Goal: Task Accomplishment & Management: Complete application form

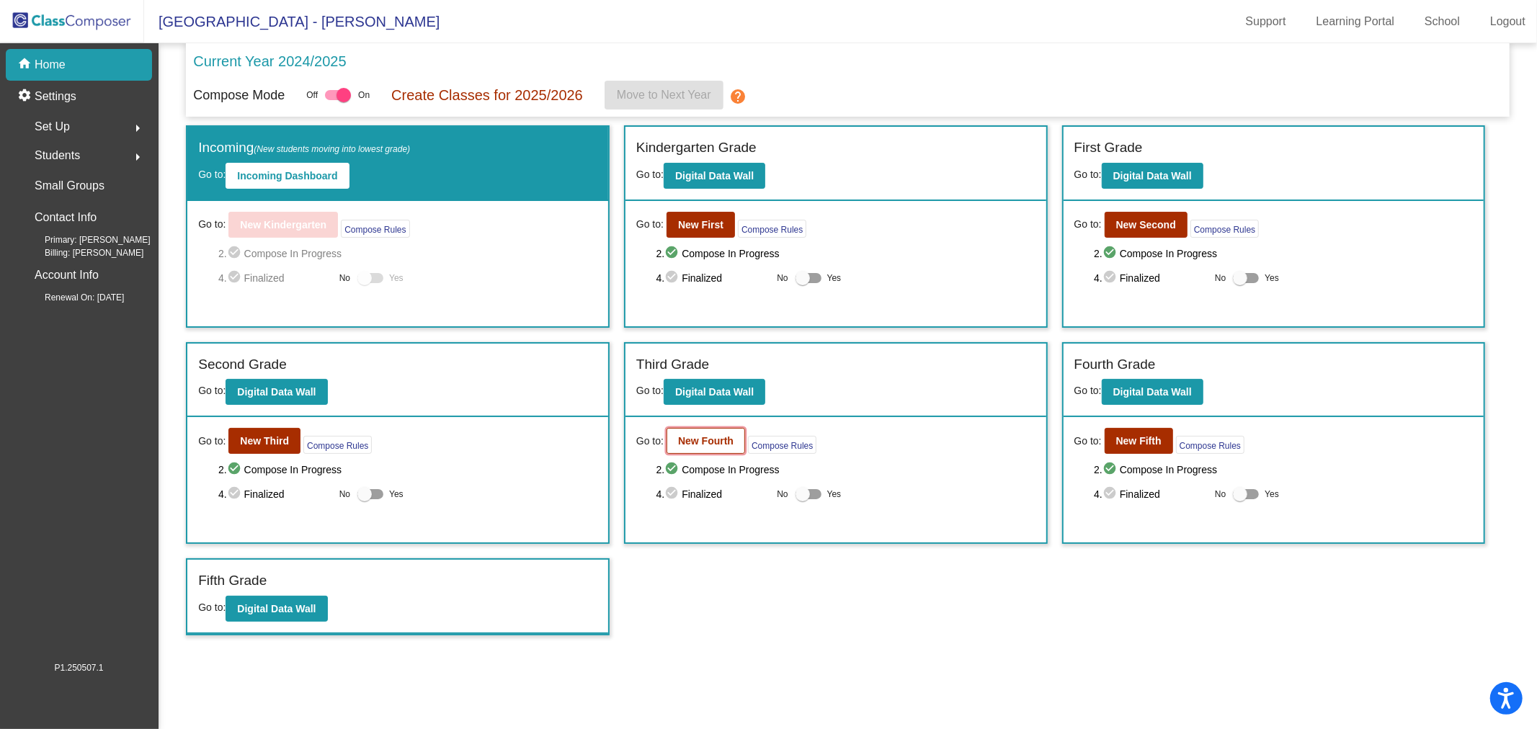
click at [692, 442] on b "New Fourth" at bounding box center [705, 441] width 55 height 12
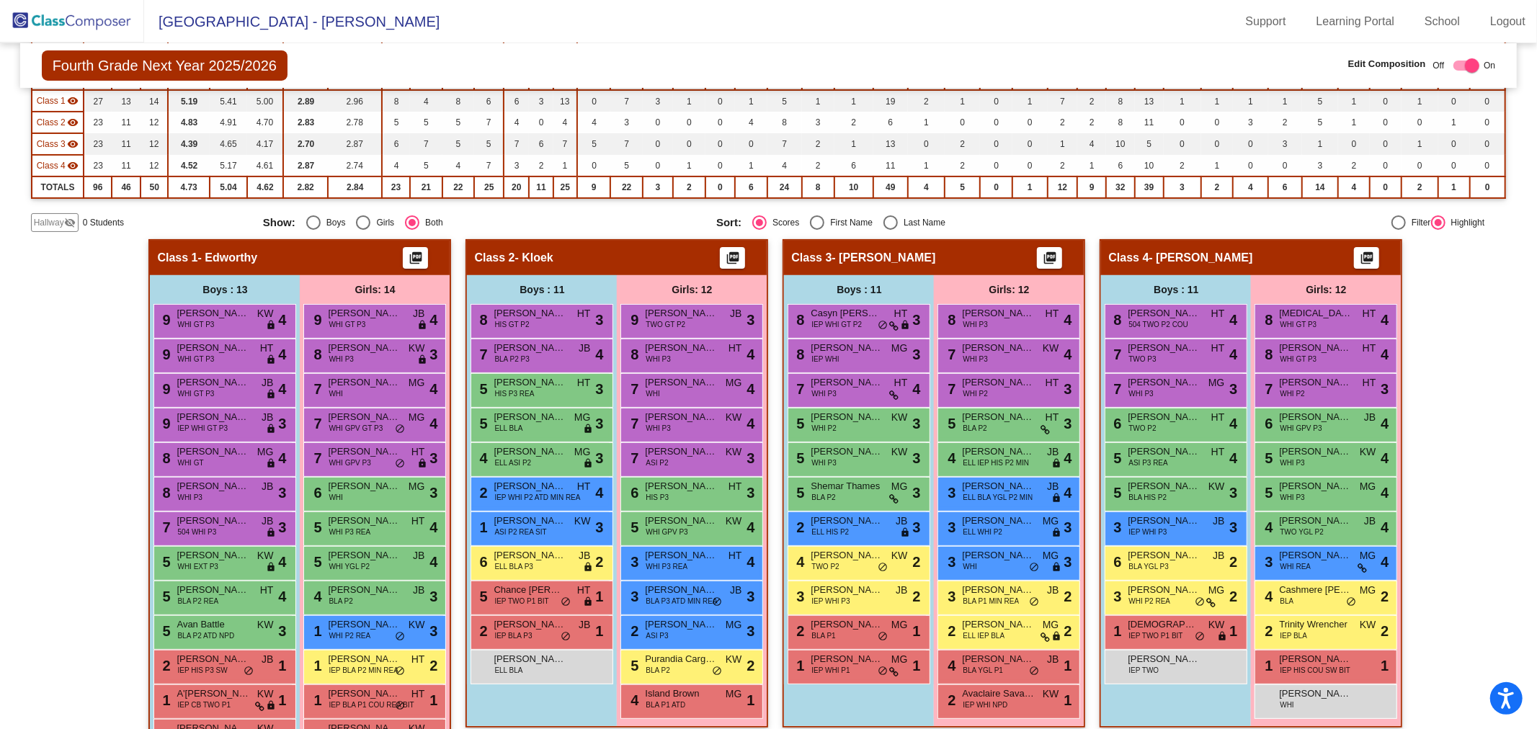
scroll to position [240, 0]
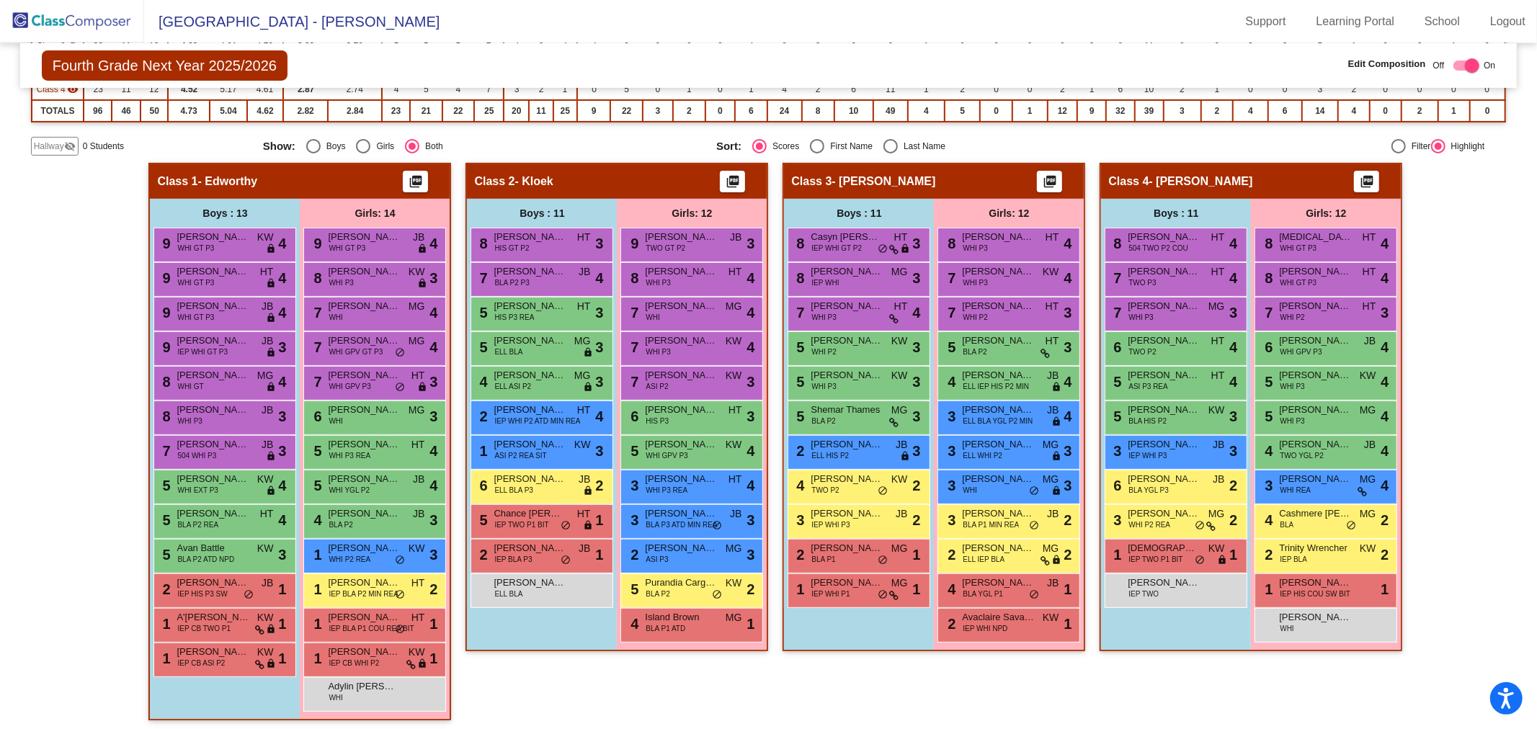
click at [55, 147] on span "Hallway" at bounding box center [49, 146] width 30 height 13
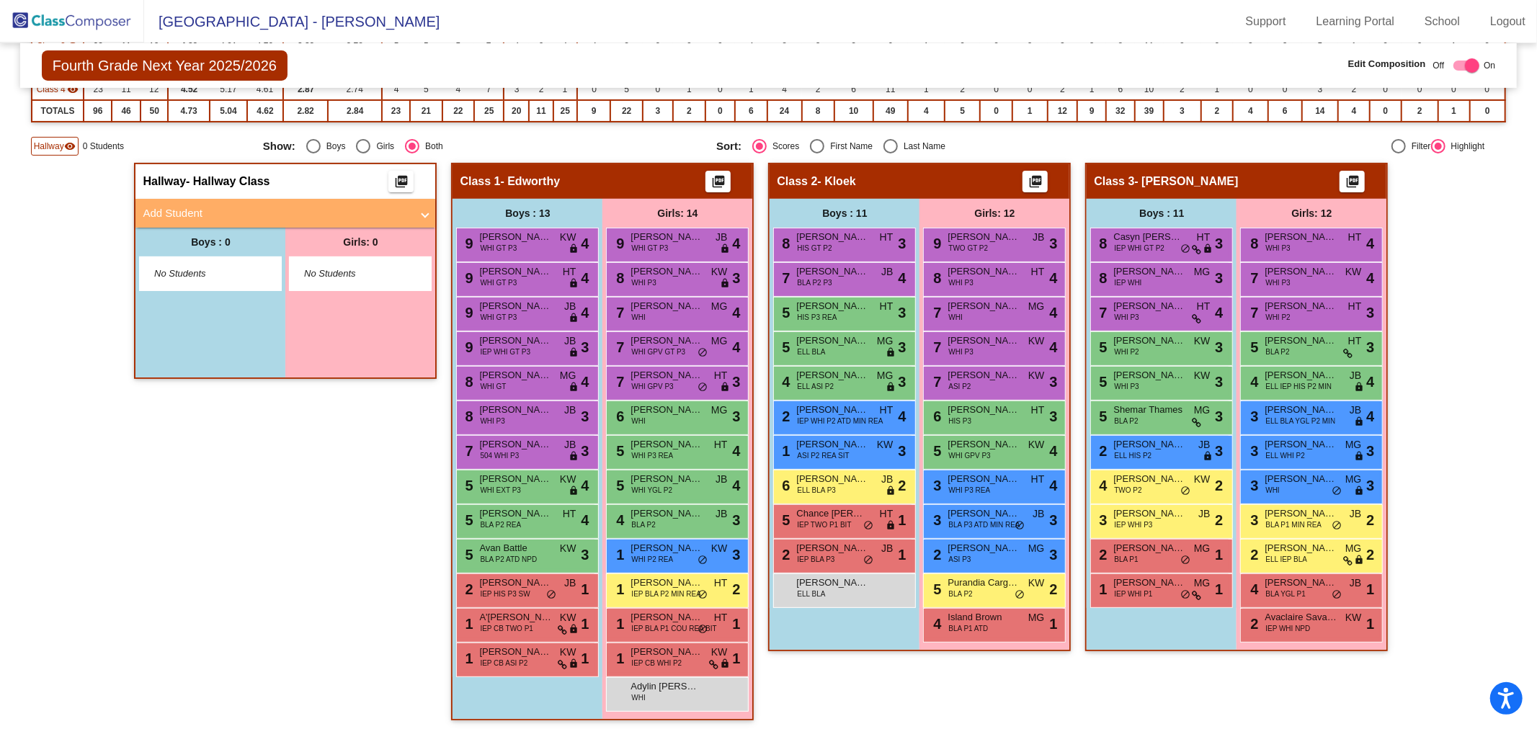
click at [168, 208] on mat-panel-title "Add Student" at bounding box center [277, 213] width 268 height 17
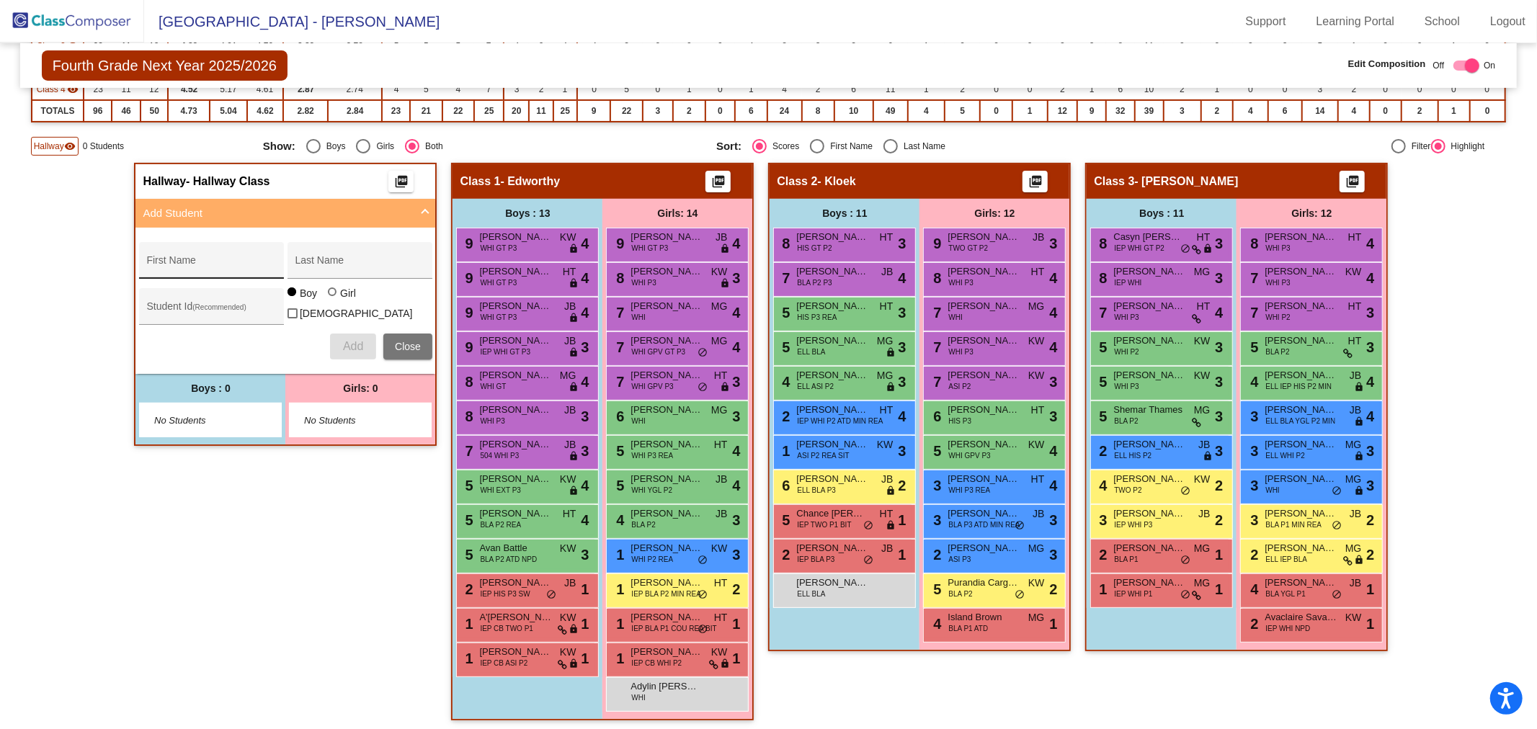
click at [195, 272] on div "First Name" at bounding box center [211, 265] width 130 height 30
type input "[PERSON_NAME]"
click at [173, 306] on input "Student Id (Recommended)" at bounding box center [211, 312] width 130 height 12
paste input "64015649"
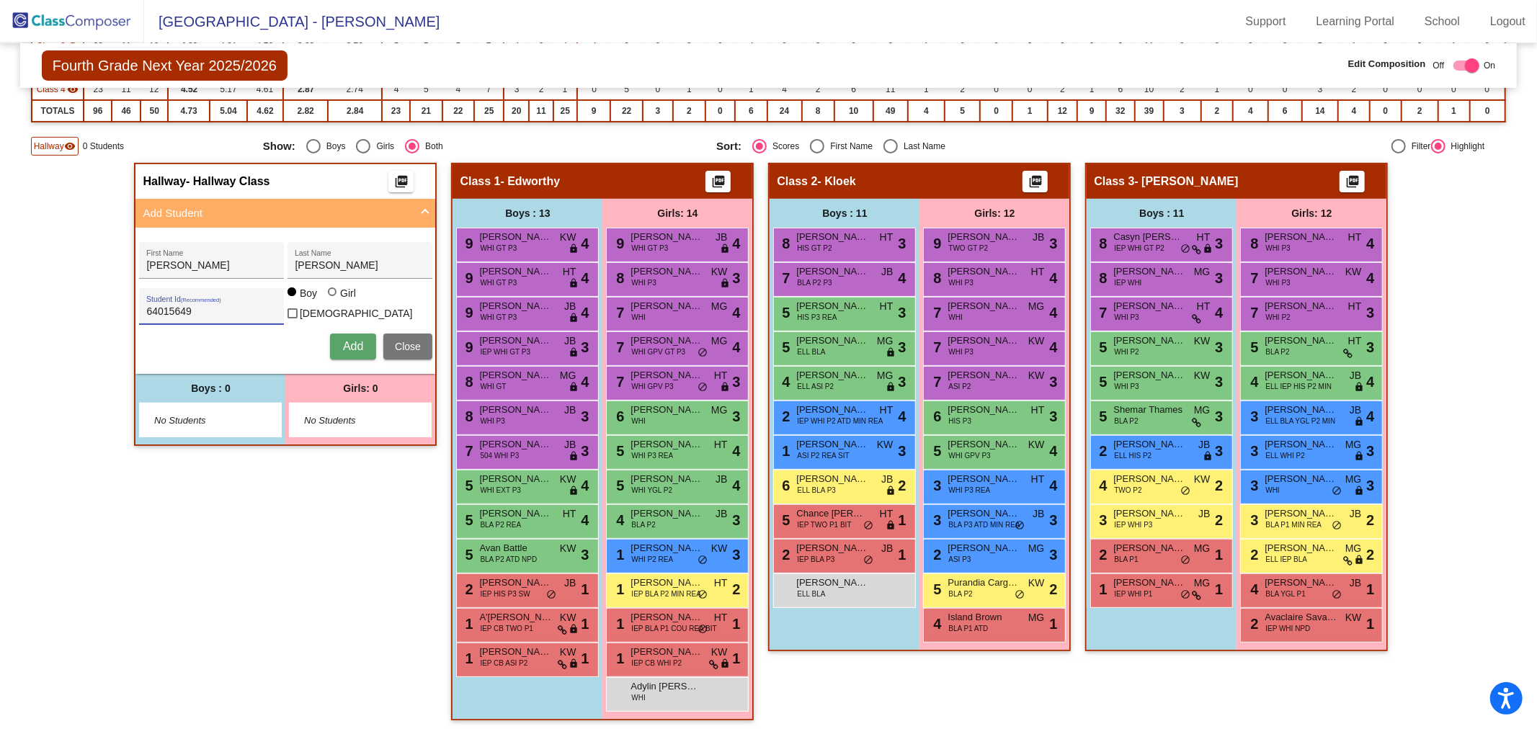
type input "64015649"
click at [328, 296] on div at bounding box center [332, 292] width 9 height 9
click at [333, 299] on input "Girl" at bounding box center [333, 299] width 1 height 1
radio input "true"
click at [343, 344] on span "Add" at bounding box center [353, 346] width 20 height 12
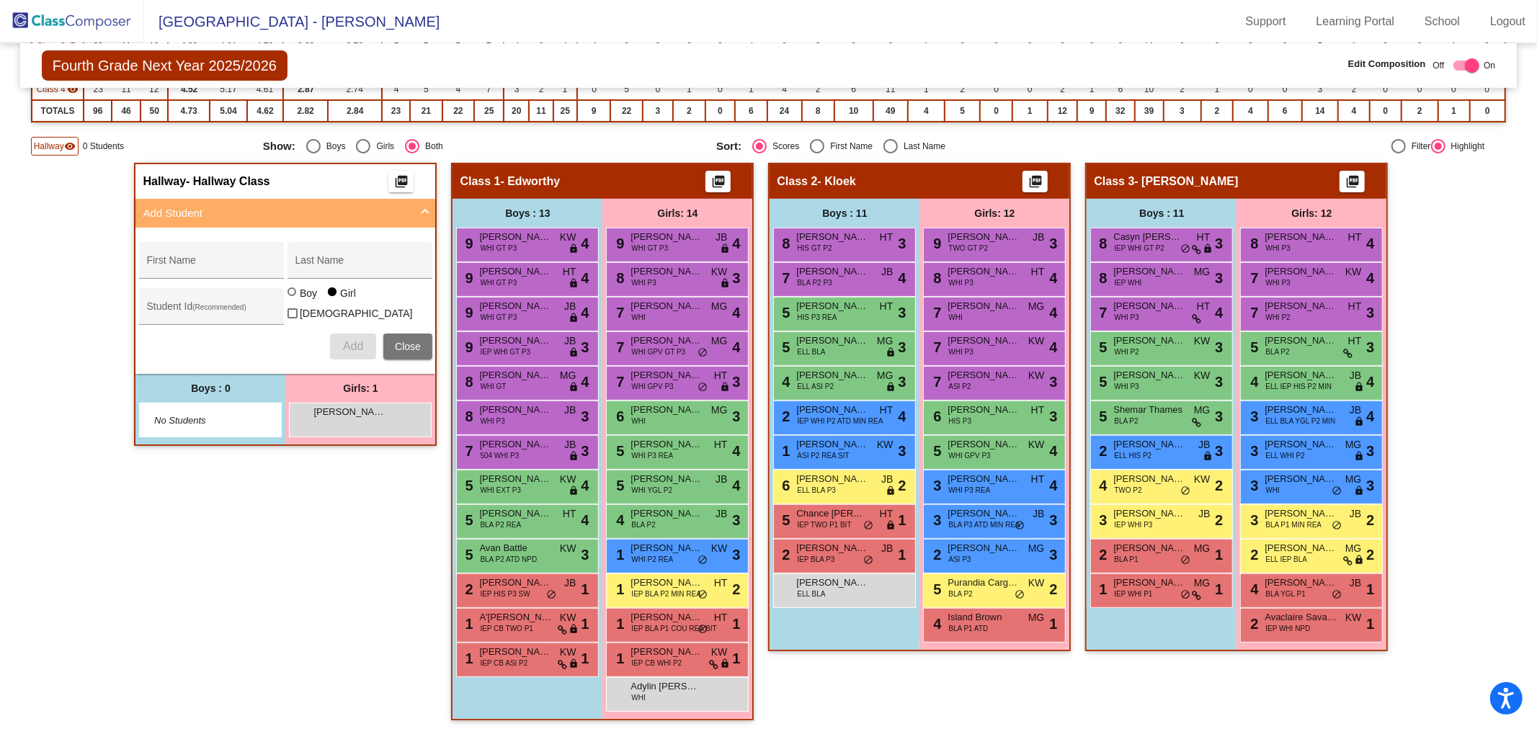
click at [393, 429] on div "[PERSON_NAME] lock do_not_disturb_alt" at bounding box center [360, 420] width 143 height 35
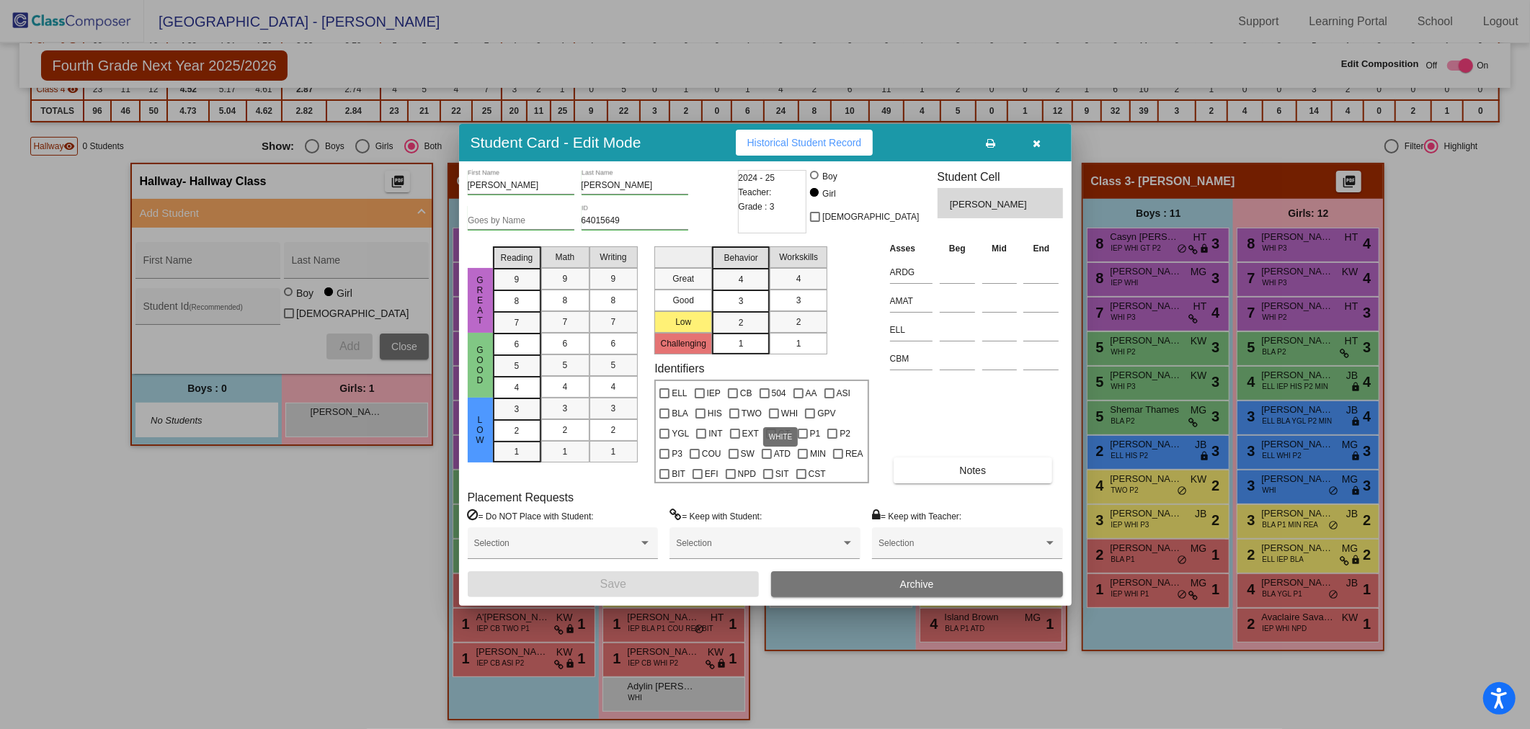
click at [781, 409] on span "WHI" at bounding box center [789, 413] width 17 height 17
click at [774, 419] on input "WHI" at bounding box center [773, 419] width 1 height 1
checkbox input "true"
click at [616, 586] on span "Save" at bounding box center [613, 584] width 26 height 12
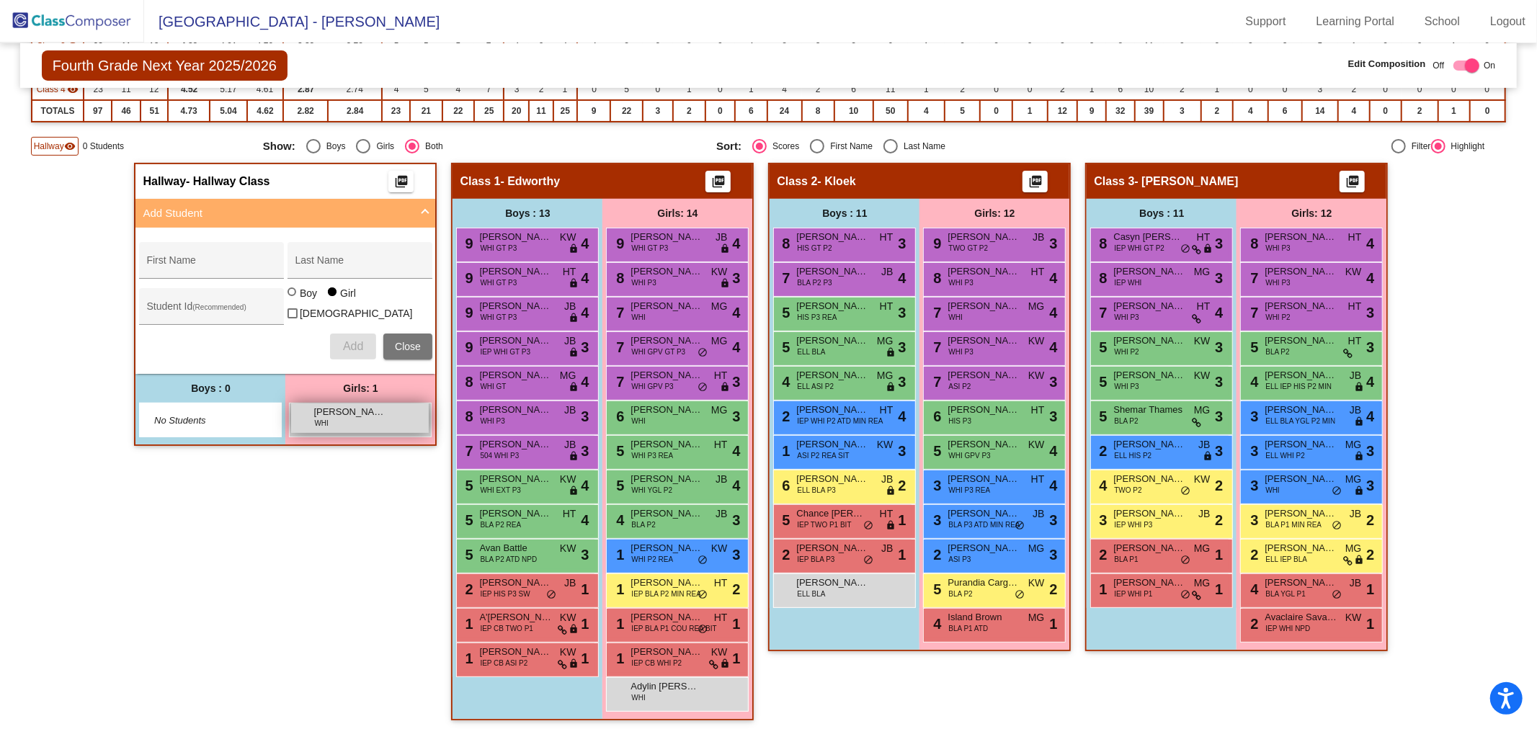
click at [380, 426] on div "[PERSON_NAME] WHI lock do_not_disturb_alt" at bounding box center [360, 419] width 138 height 30
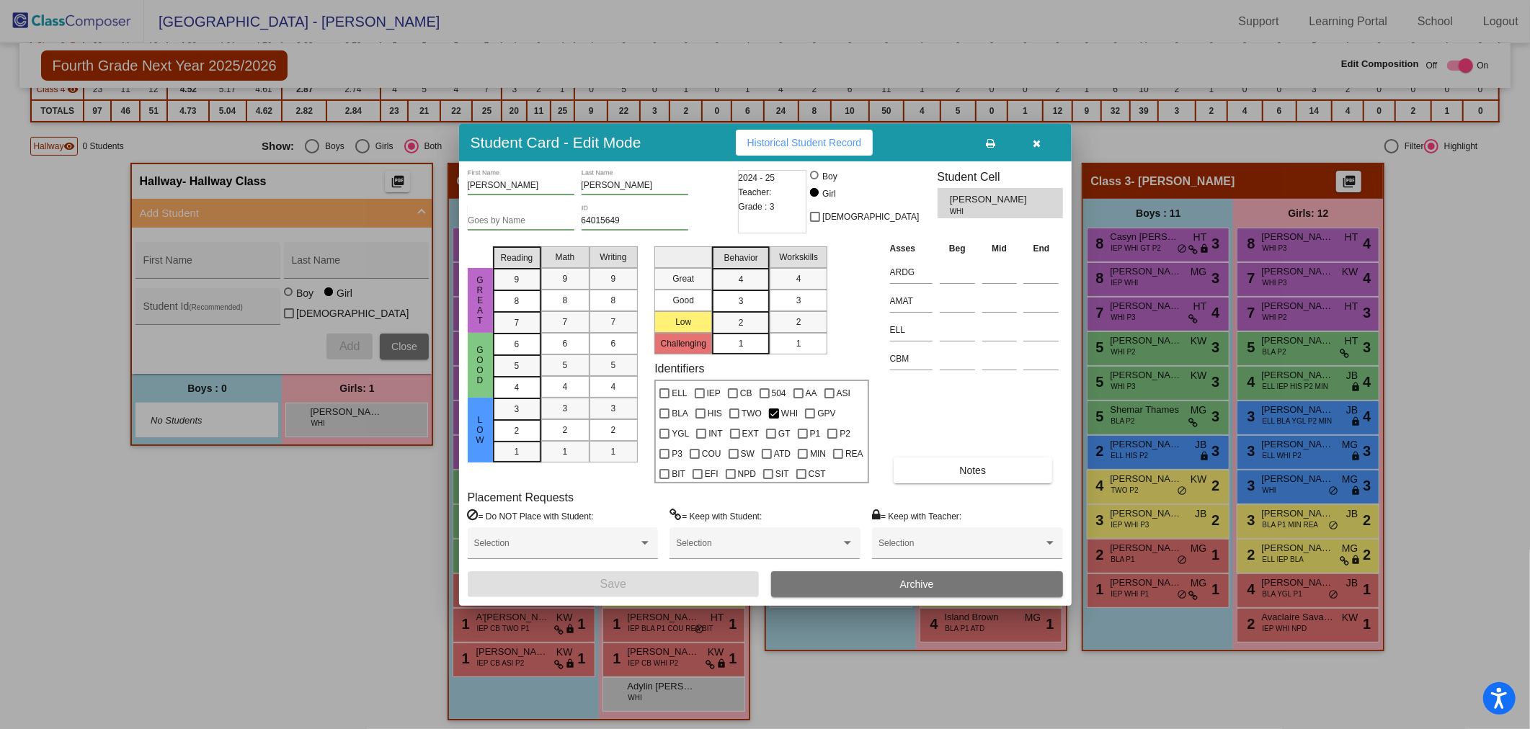
click at [1041, 144] on button "button" at bounding box center [1037, 143] width 46 height 26
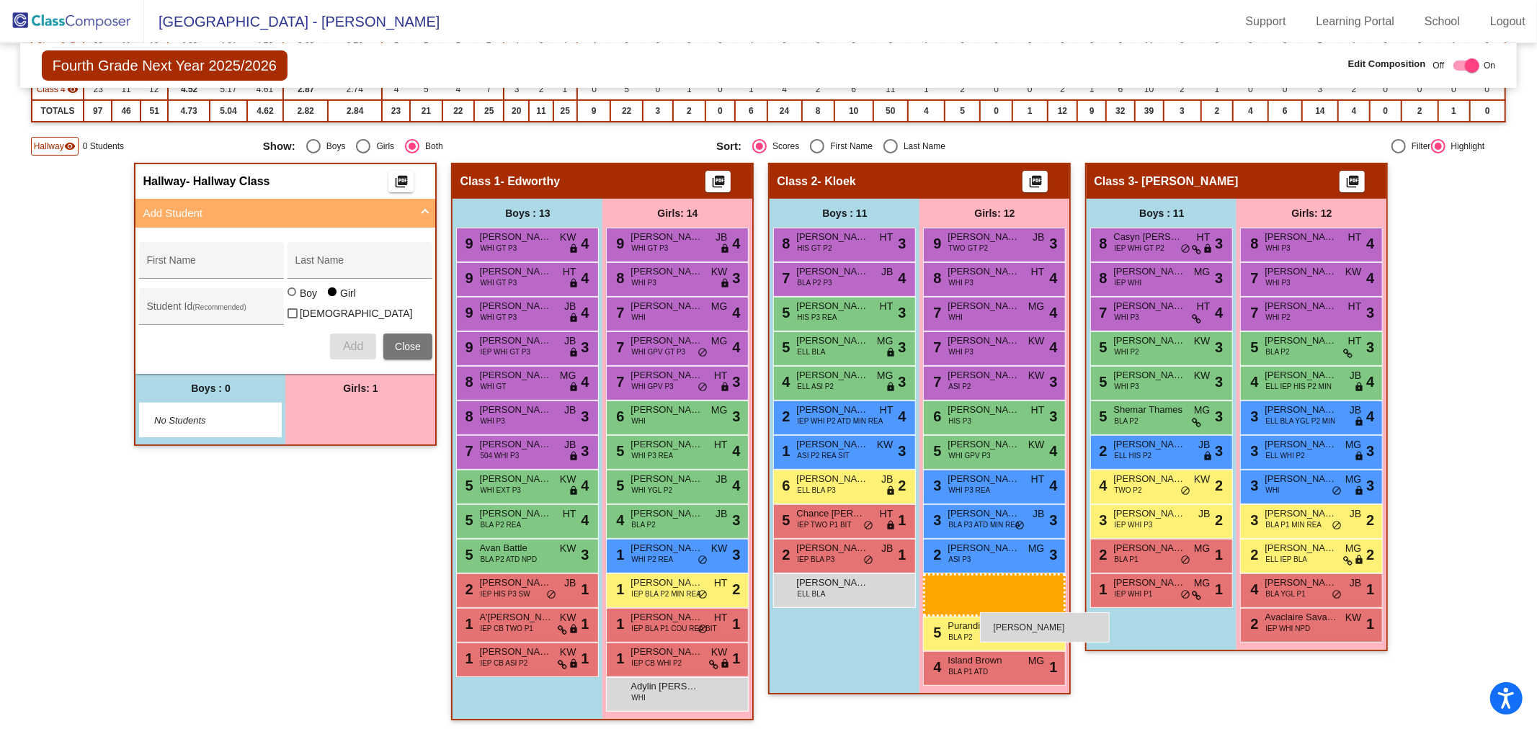
drag, startPoint x: 335, startPoint y: 412, endPoint x: 980, endPoint y: 613, distance: 675.5
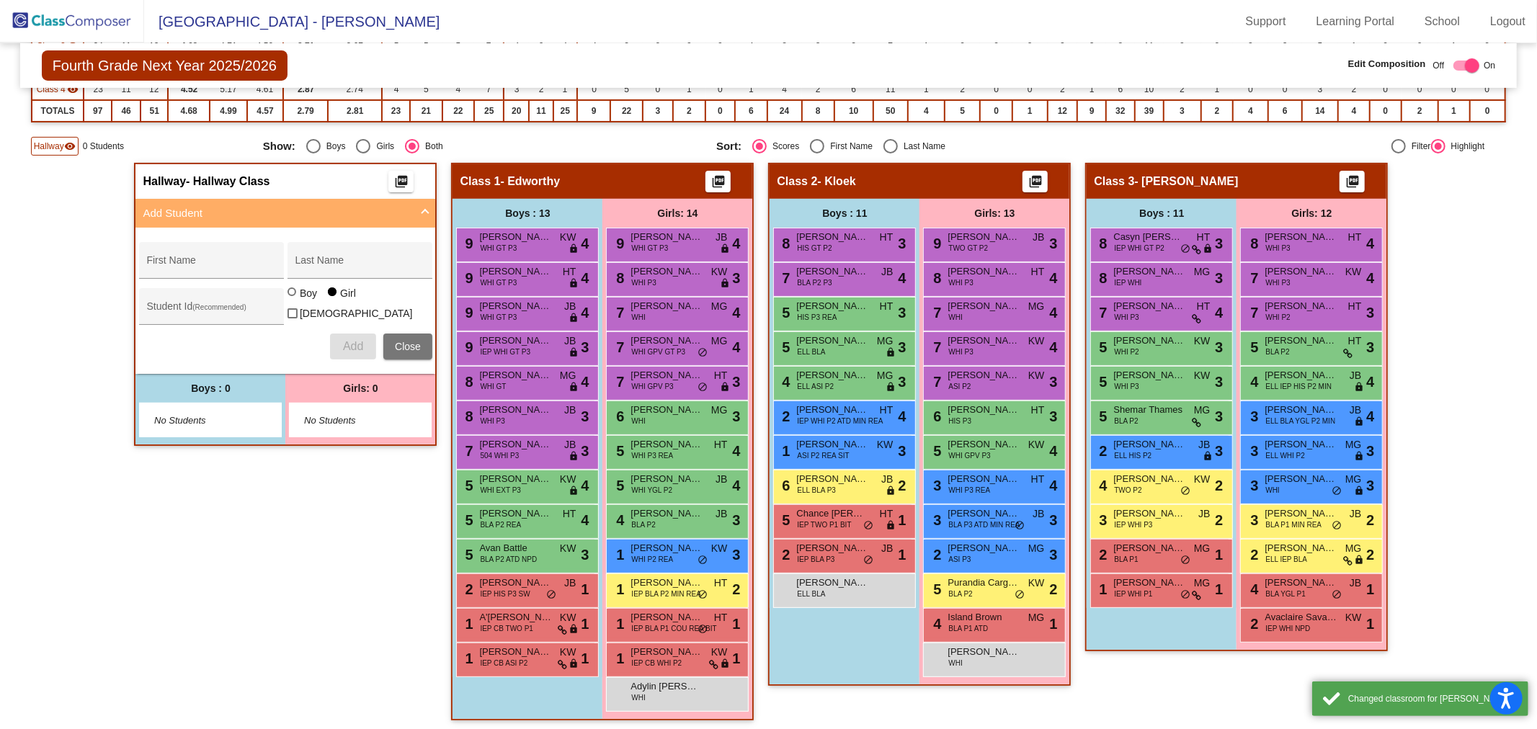
click at [416, 341] on span "Close" at bounding box center [408, 347] width 26 height 12
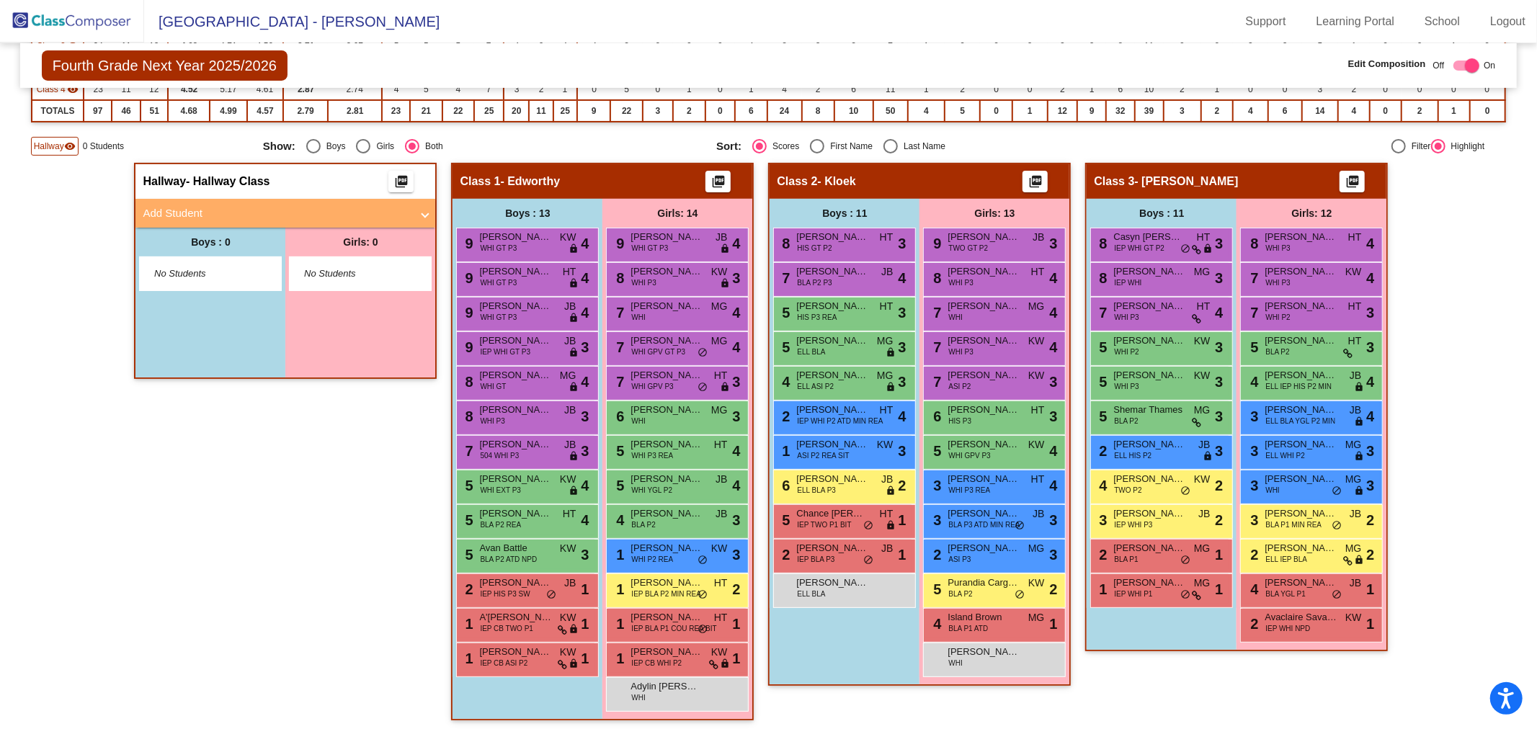
click at [74, 148] on mat-icon "visibility" at bounding box center [70, 147] width 12 height 12
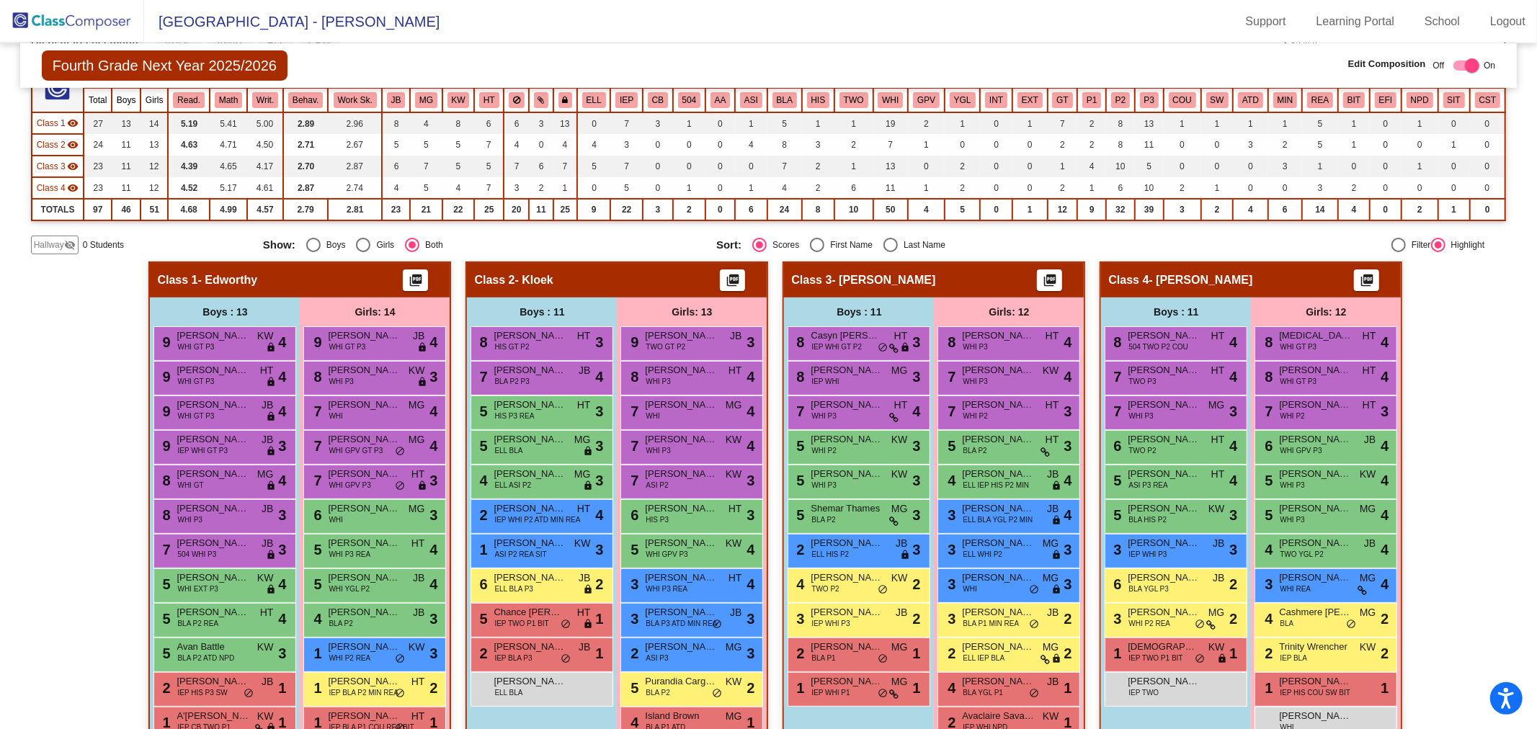
scroll to position [0, 0]
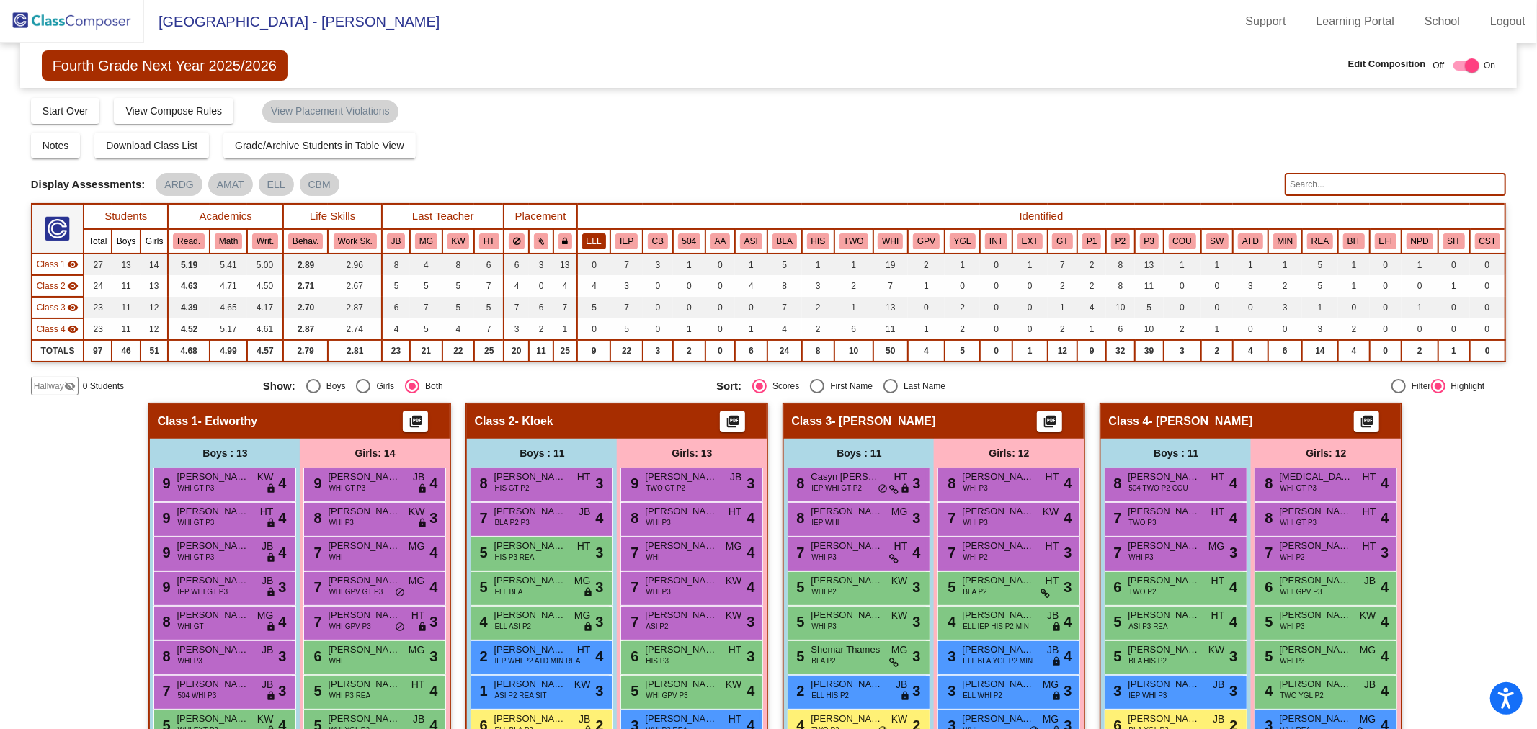
click at [595, 244] on button "ELL" at bounding box center [594, 242] width 24 height 16
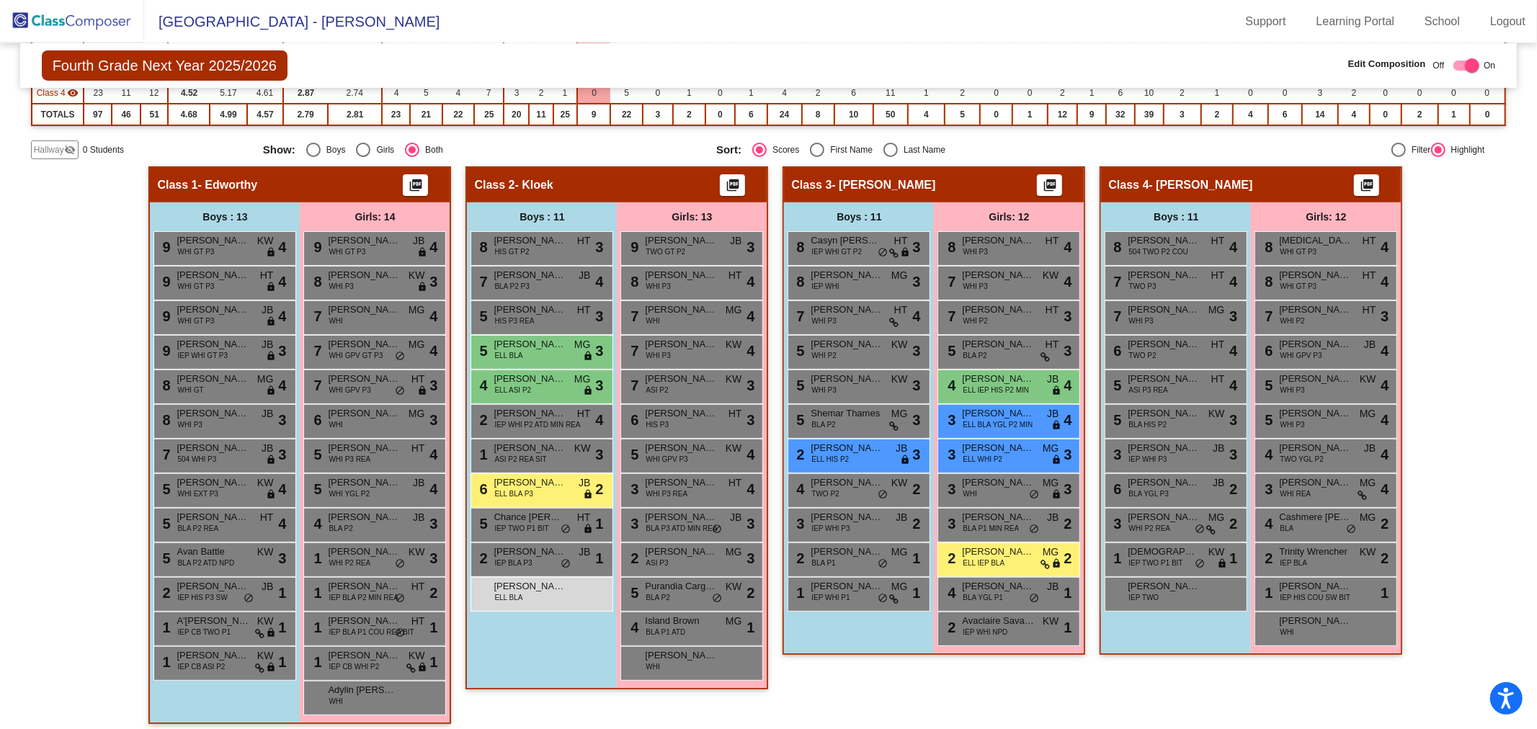
scroll to position [242, 0]
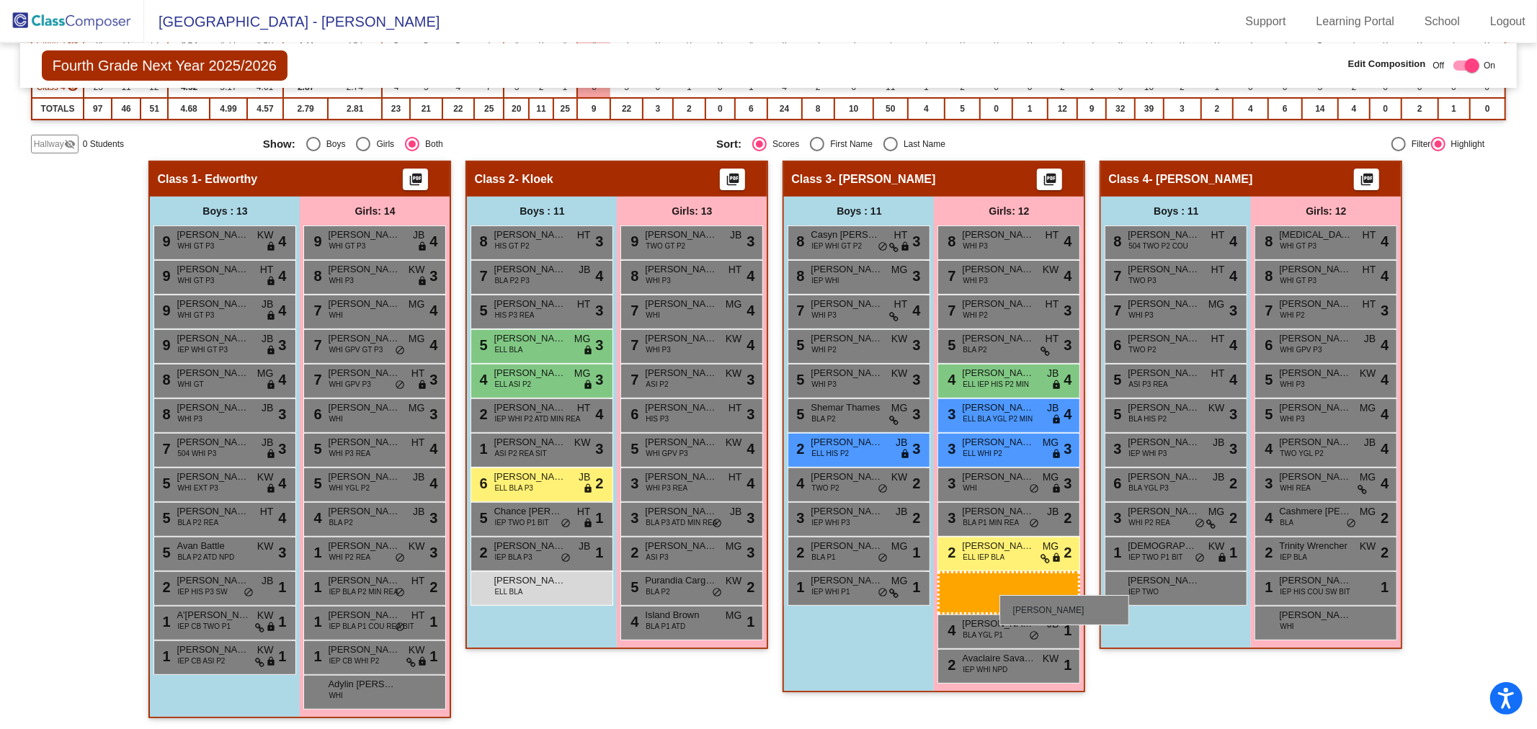
drag, startPoint x: 667, startPoint y: 657, endPoint x: 975, endPoint y: 600, distance: 313.0
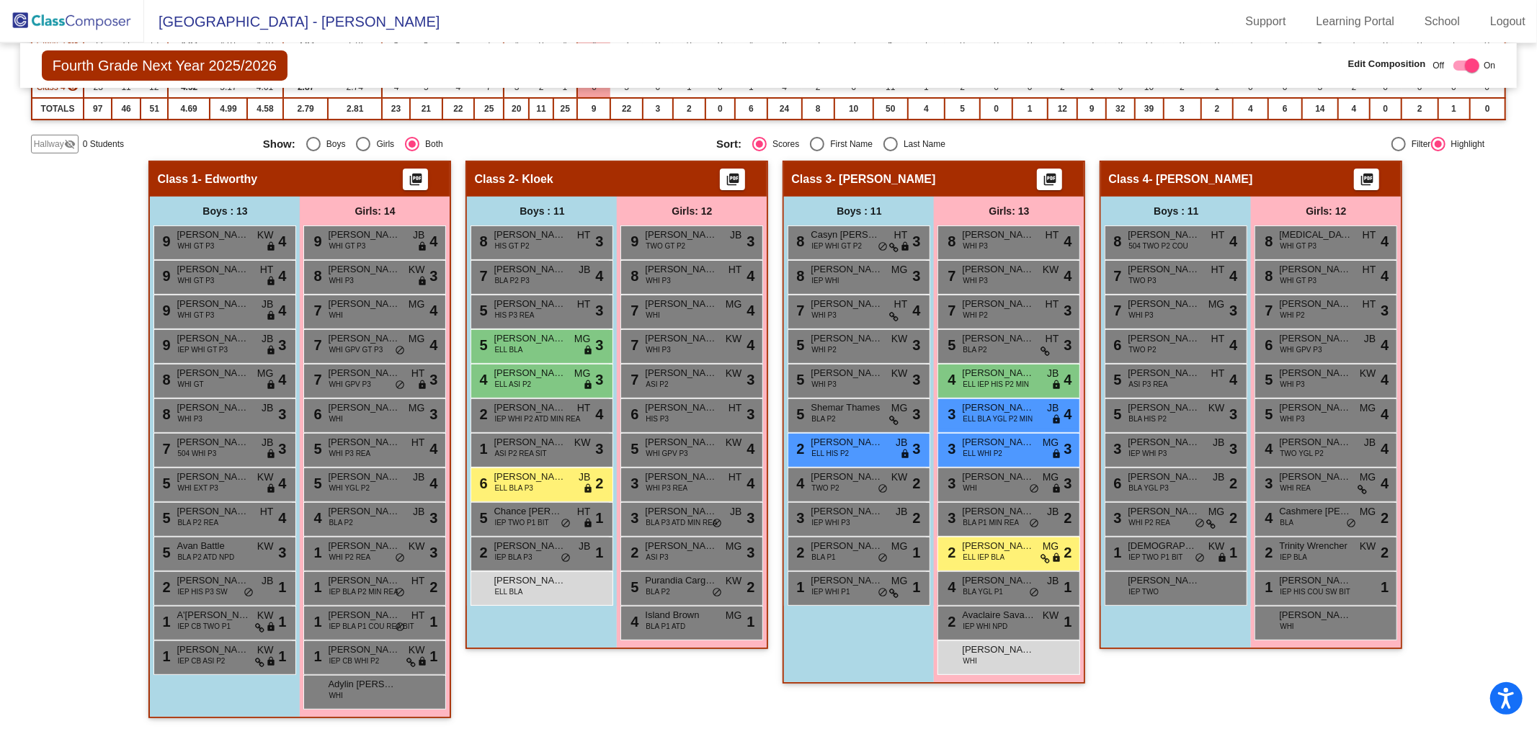
click at [55, 30] on img at bounding box center [72, 21] width 144 height 43
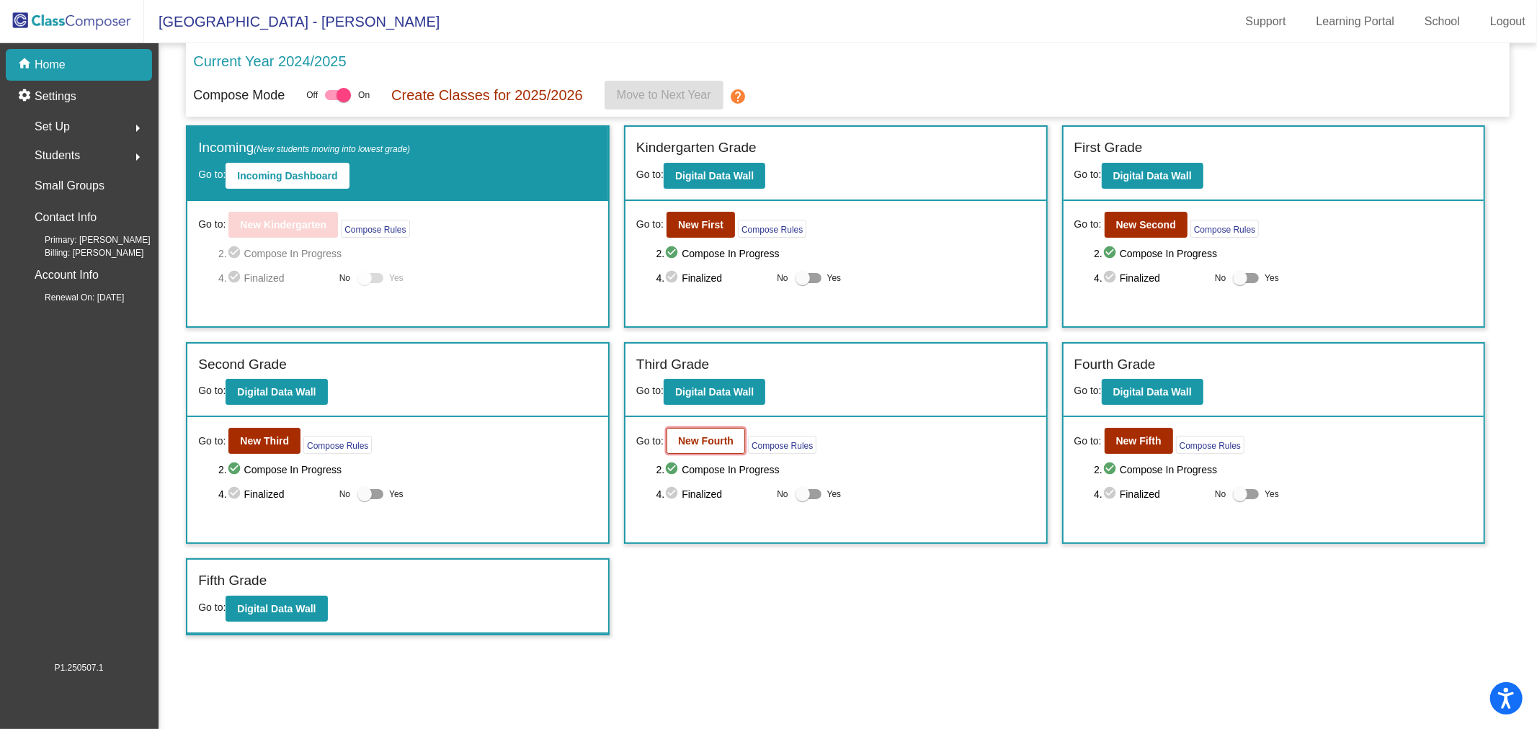
click at [716, 443] on b "New Fourth" at bounding box center [705, 441] width 55 height 12
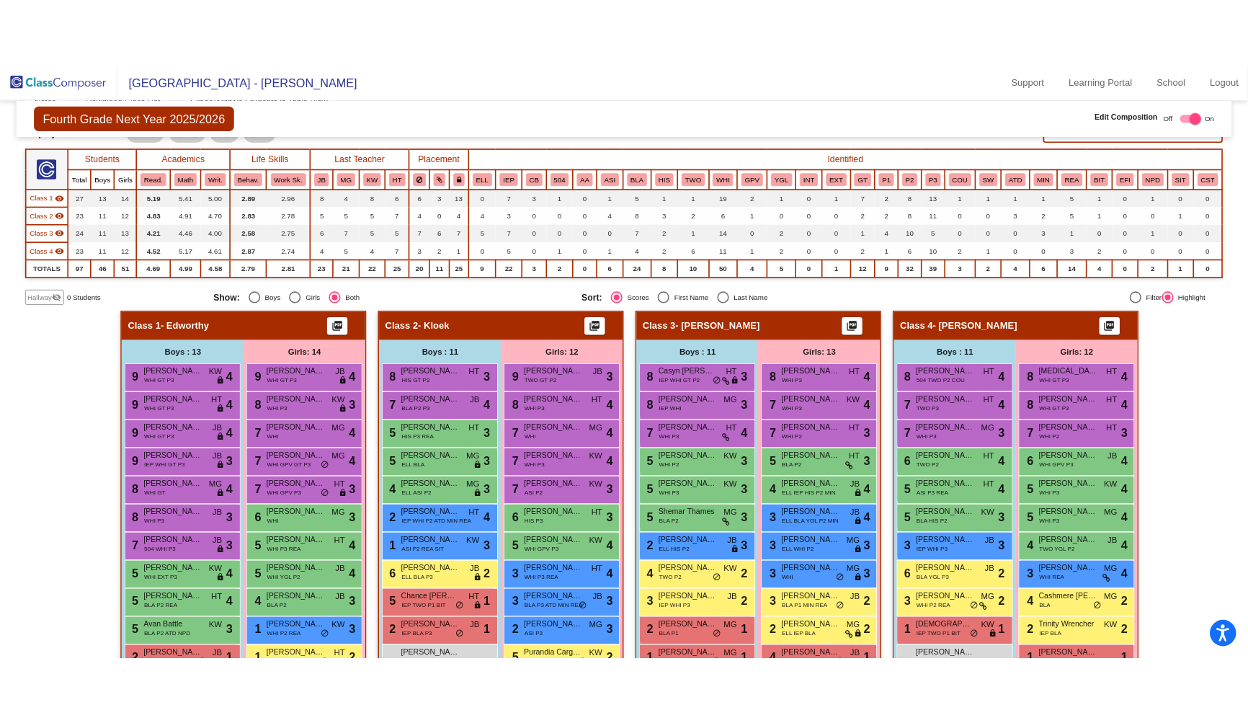
scroll to position [240, 0]
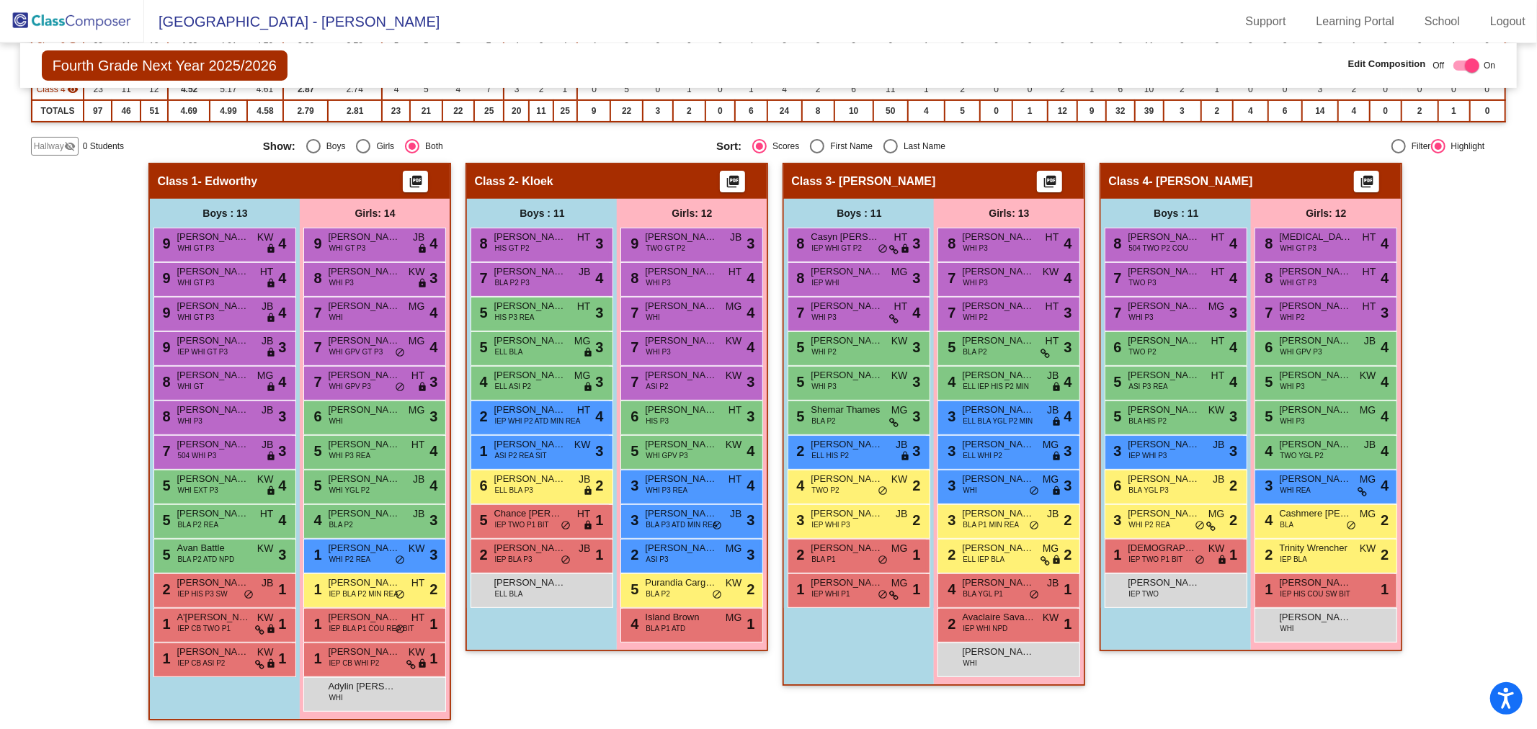
click at [64, 146] on mat-icon "visibility_off" at bounding box center [70, 147] width 12 height 12
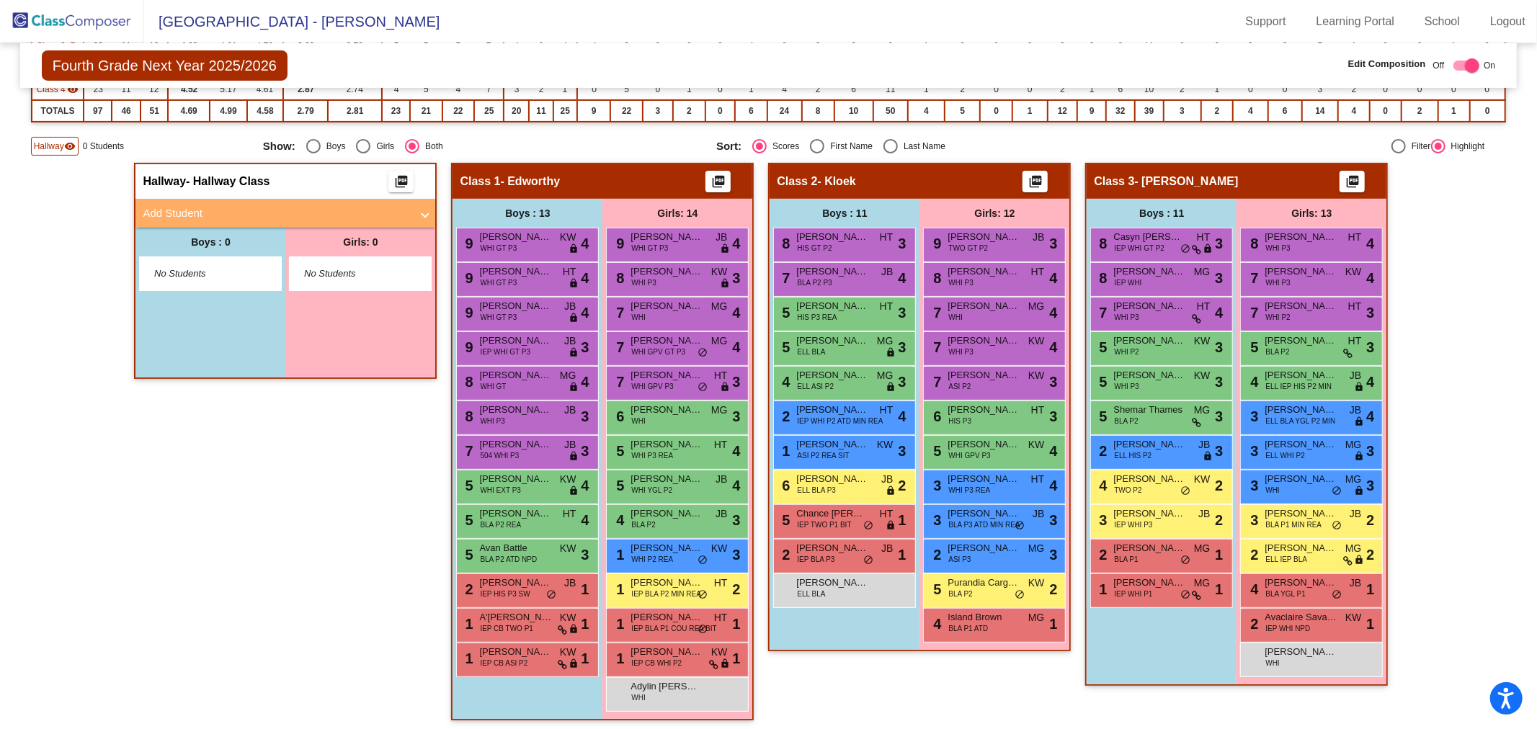
click at [250, 205] on mat-panel-title "Add Student" at bounding box center [277, 213] width 268 height 17
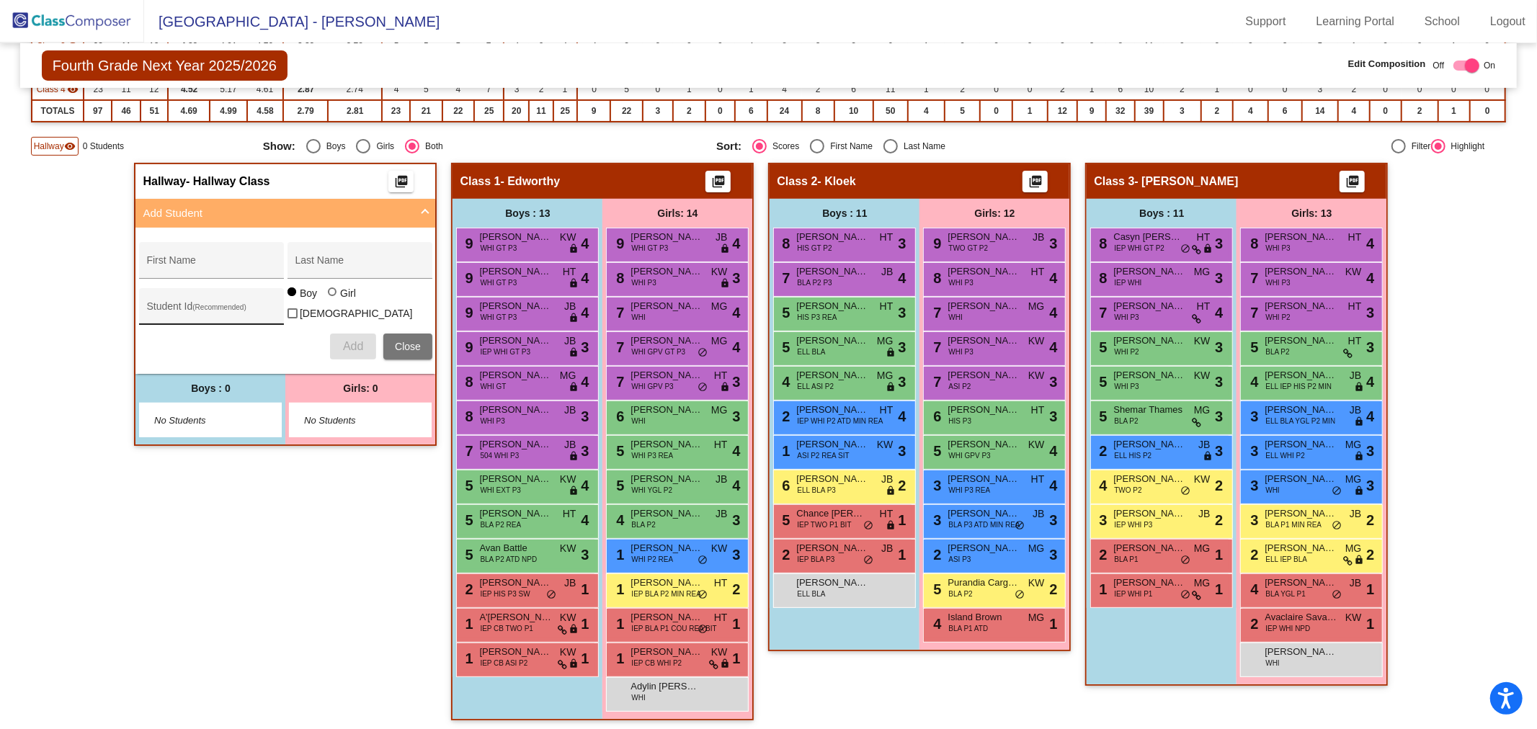
click at [177, 308] on input "Student Id (Recommended)" at bounding box center [211, 312] width 130 height 12
paste input "64015651"
type input "64015651"
click at [200, 257] on div "First Name" at bounding box center [211, 265] width 130 height 30
type input "Rainier"
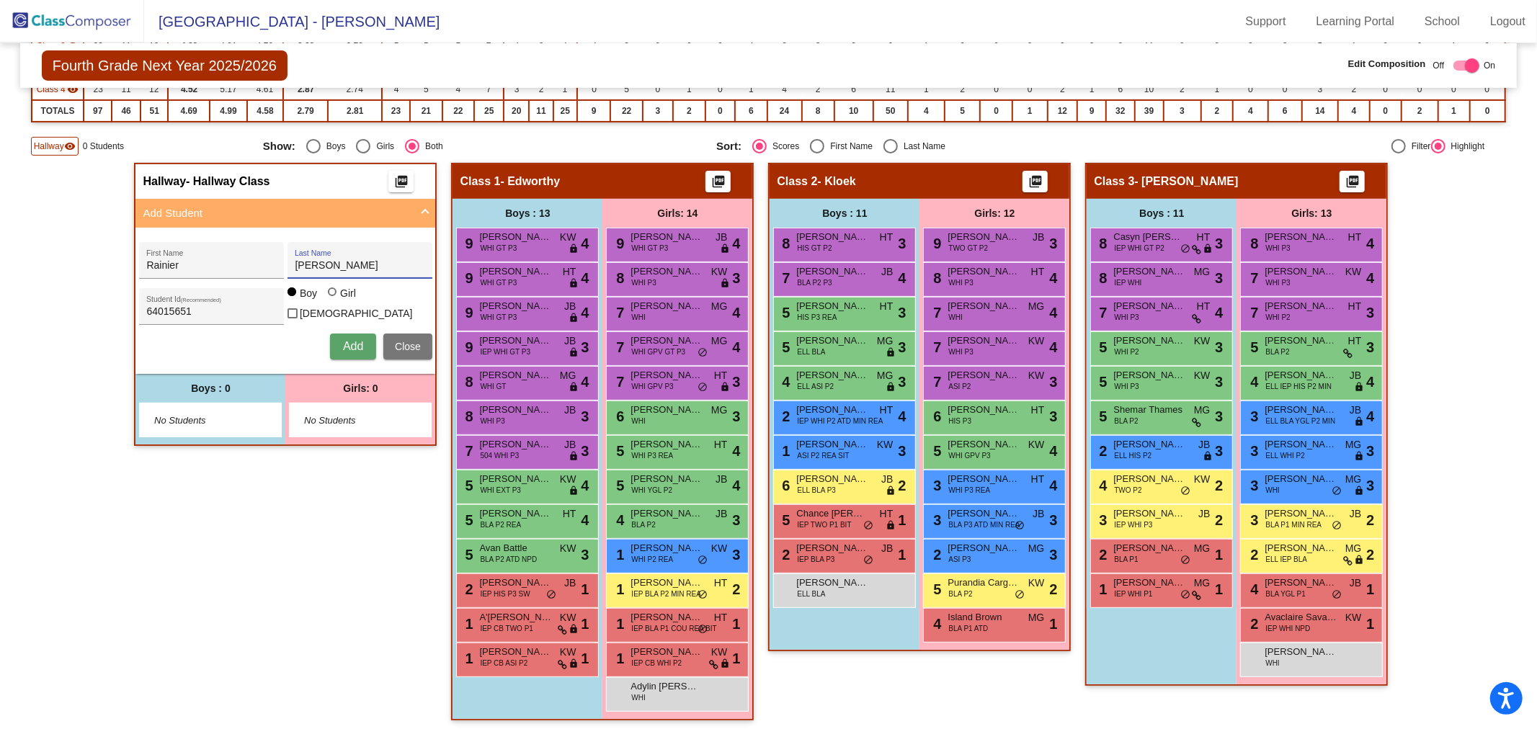
type input "[PERSON_NAME]"
click at [346, 340] on span "Add" at bounding box center [353, 346] width 20 height 12
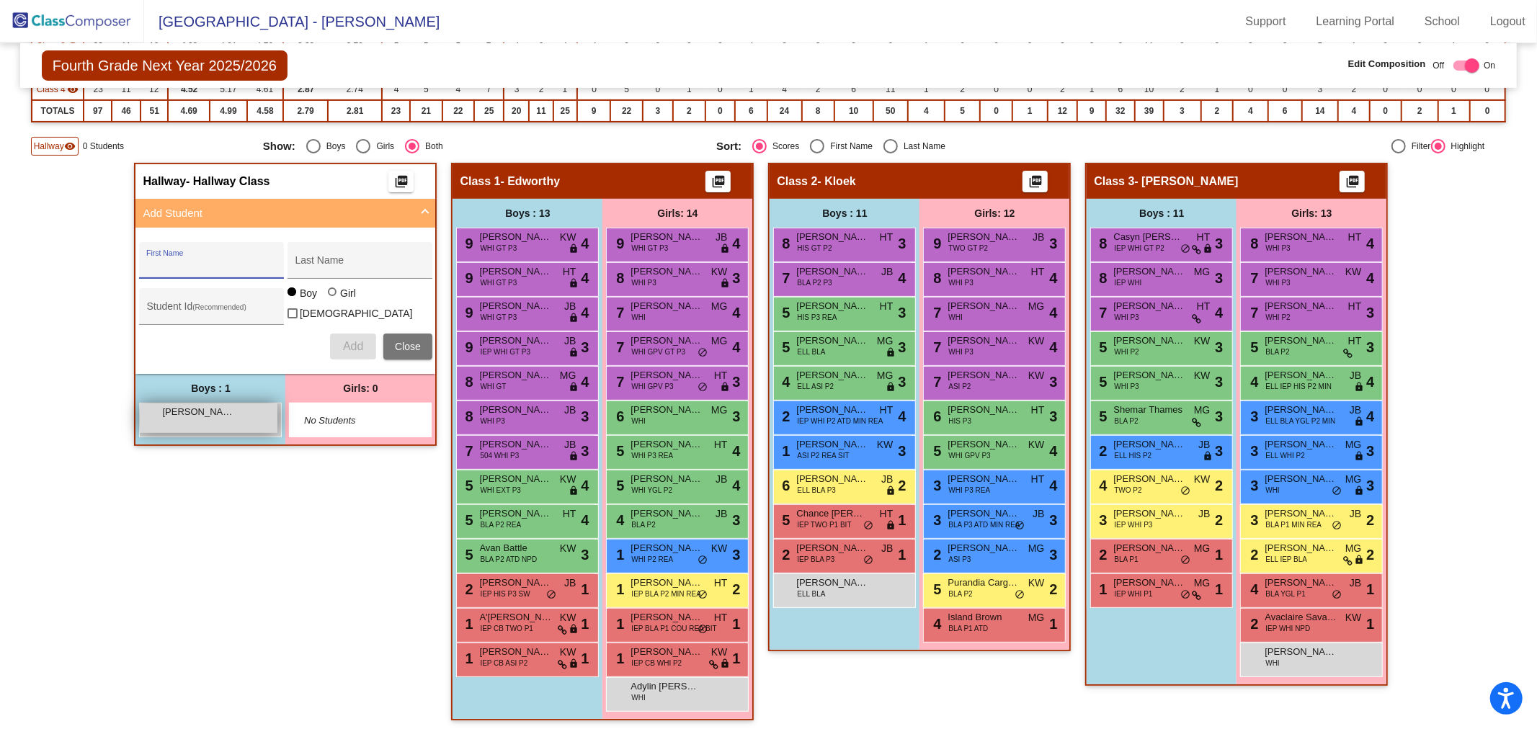
click at [159, 423] on div "[PERSON_NAME] lock do_not_disturb_alt" at bounding box center [209, 419] width 138 height 30
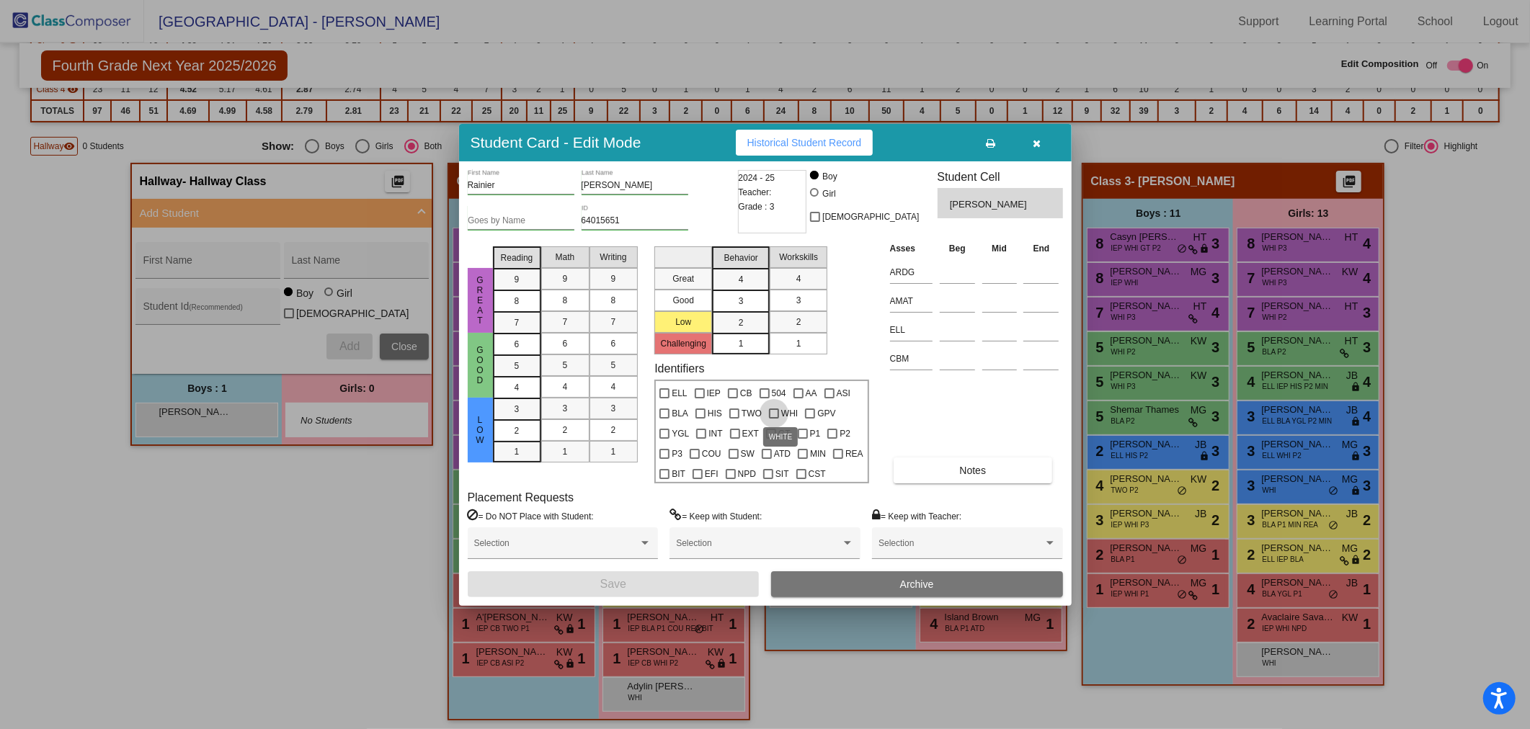
click at [776, 414] on label "WHI" at bounding box center [783, 413] width 29 height 17
click at [774, 419] on input "WHI" at bounding box center [773, 419] width 1 height 1
checkbox input "true"
click at [693, 588] on button "Save" at bounding box center [614, 585] width 292 height 26
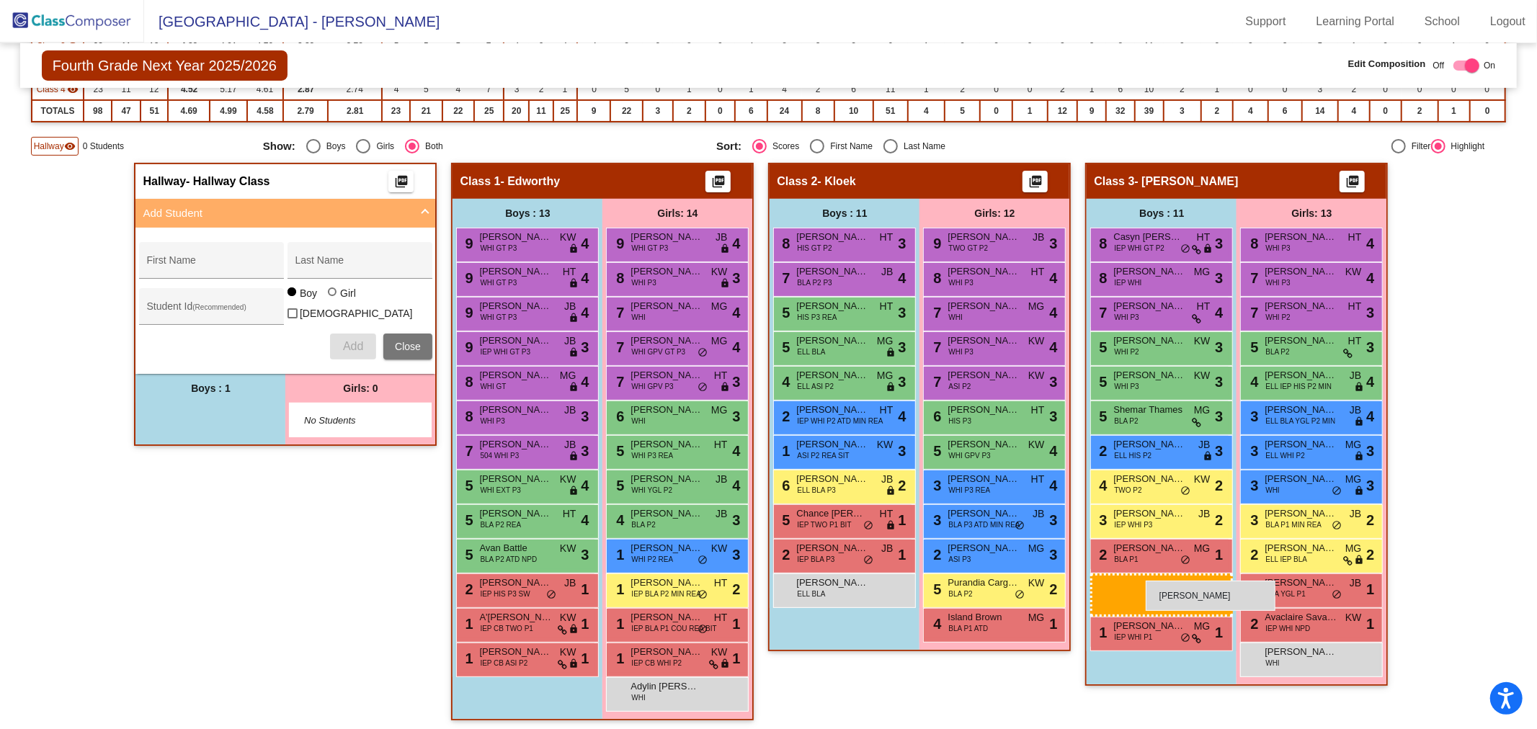
drag, startPoint x: 205, startPoint y: 422, endPoint x: 1146, endPoint y: 581, distance: 953.8
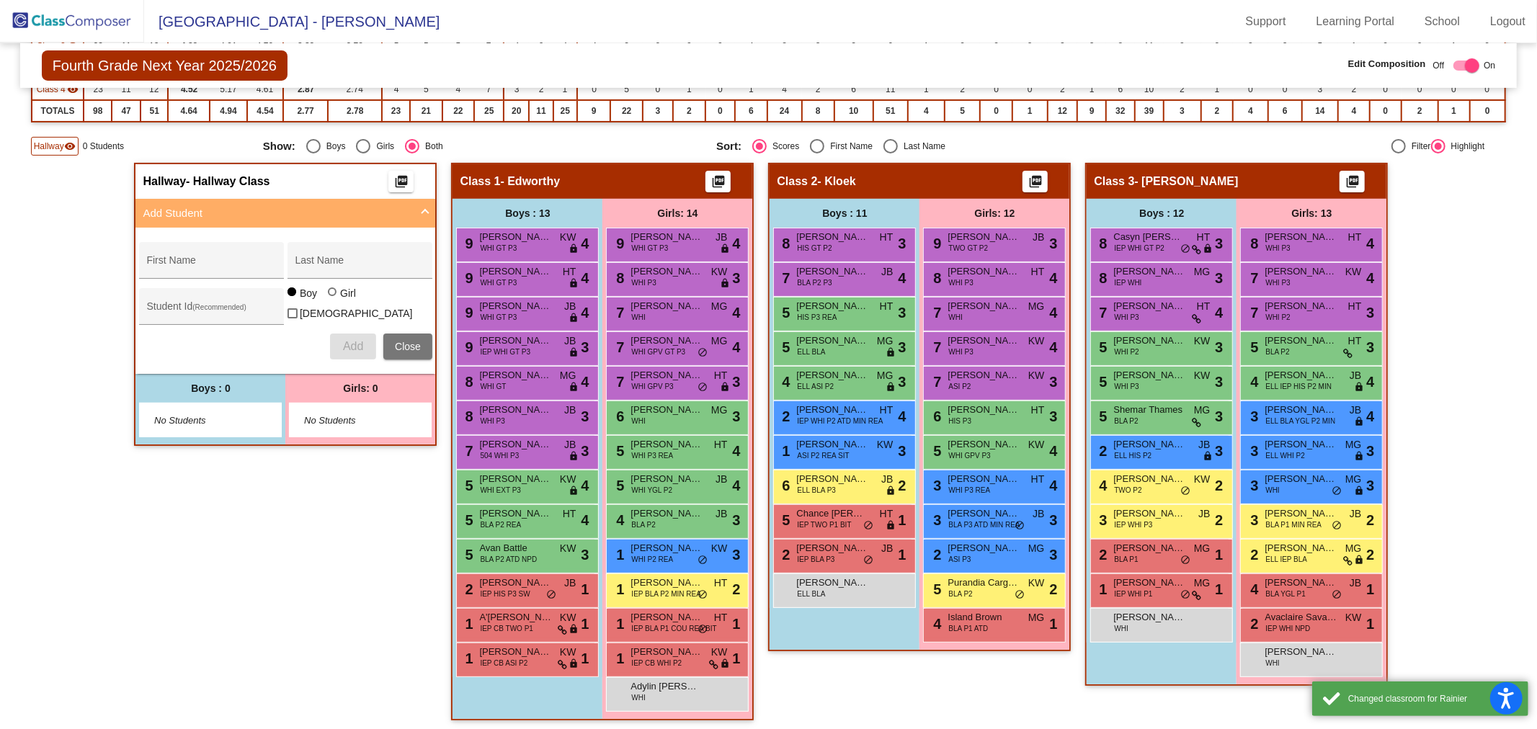
click at [406, 341] on span "Close" at bounding box center [408, 347] width 26 height 12
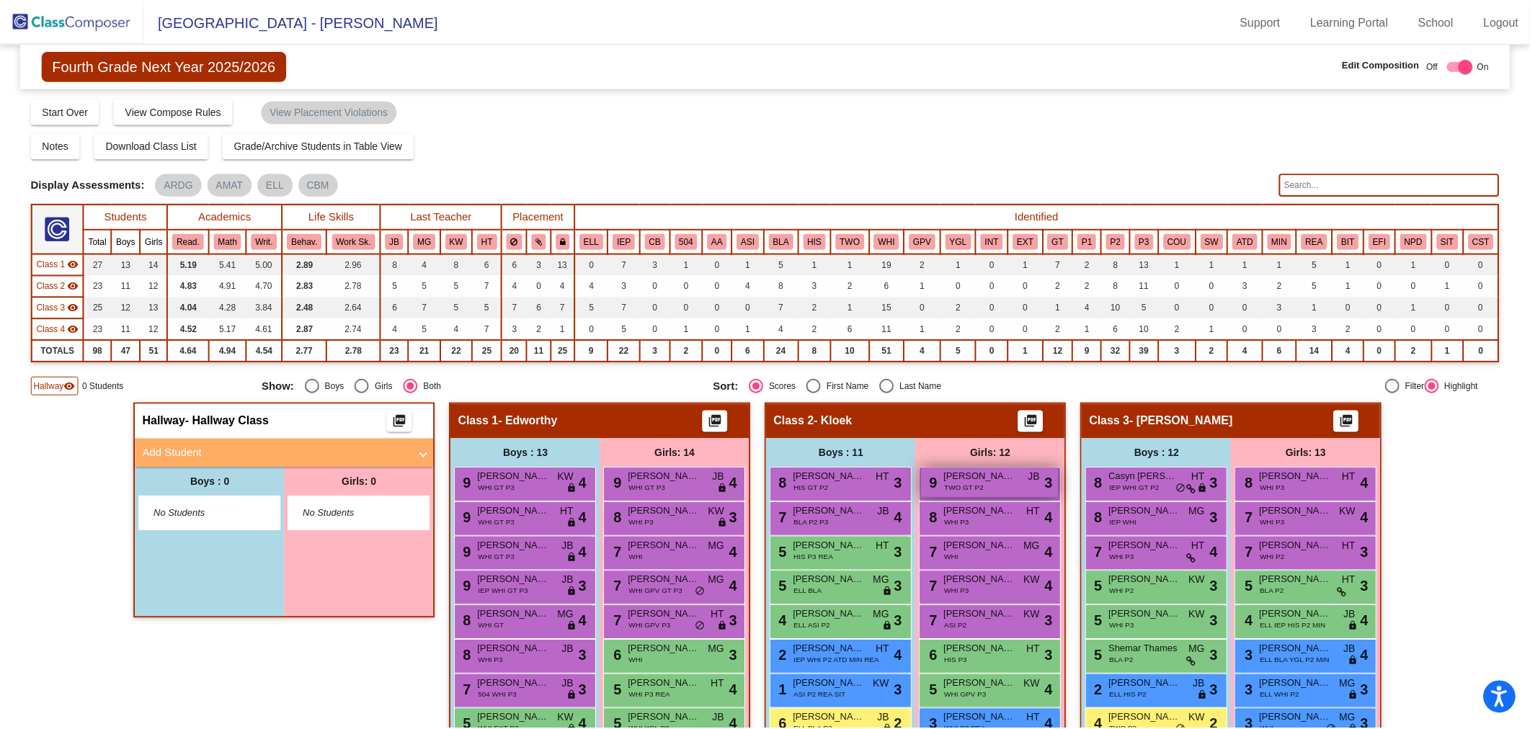
scroll to position [400, 0]
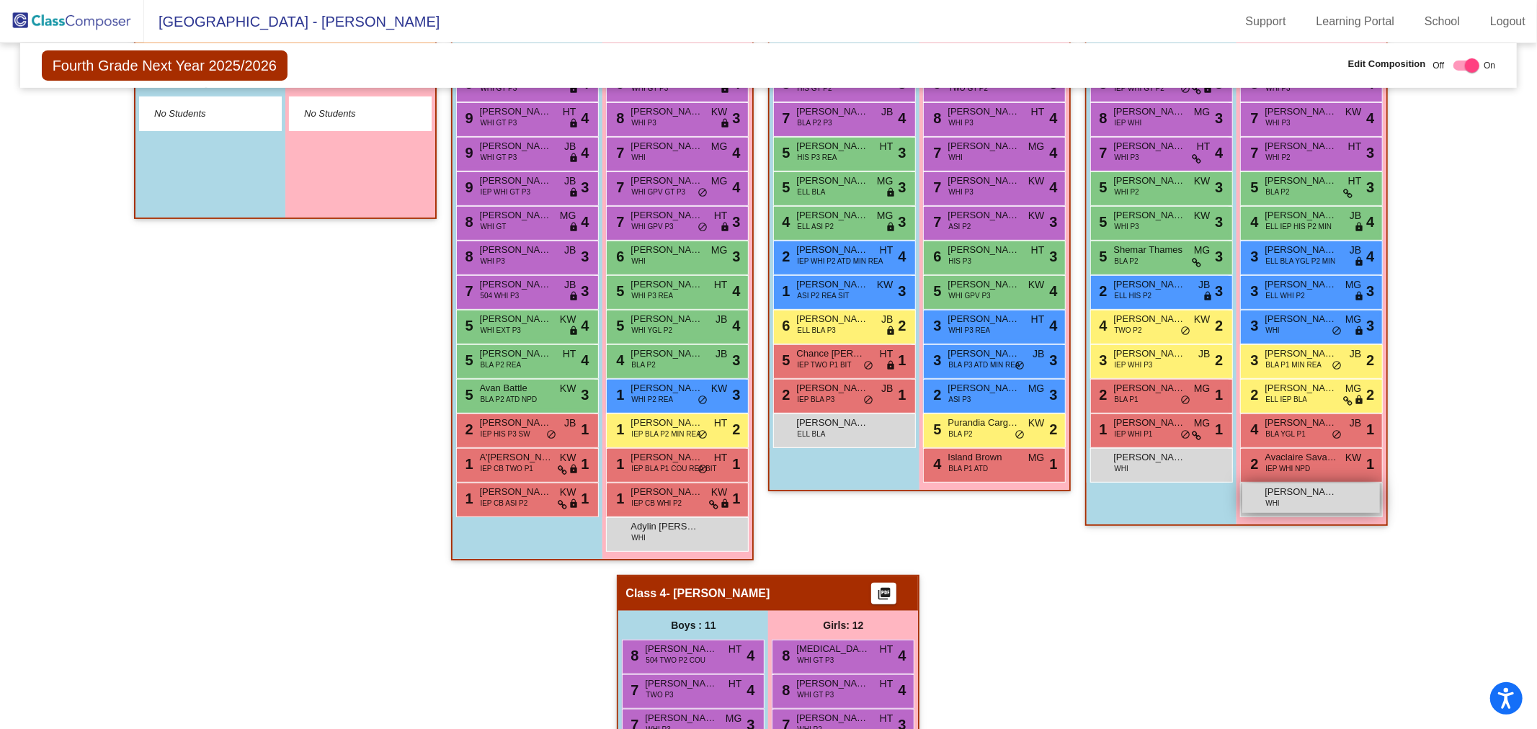
click at [1292, 488] on span "[PERSON_NAME]" at bounding box center [1301, 492] width 72 height 14
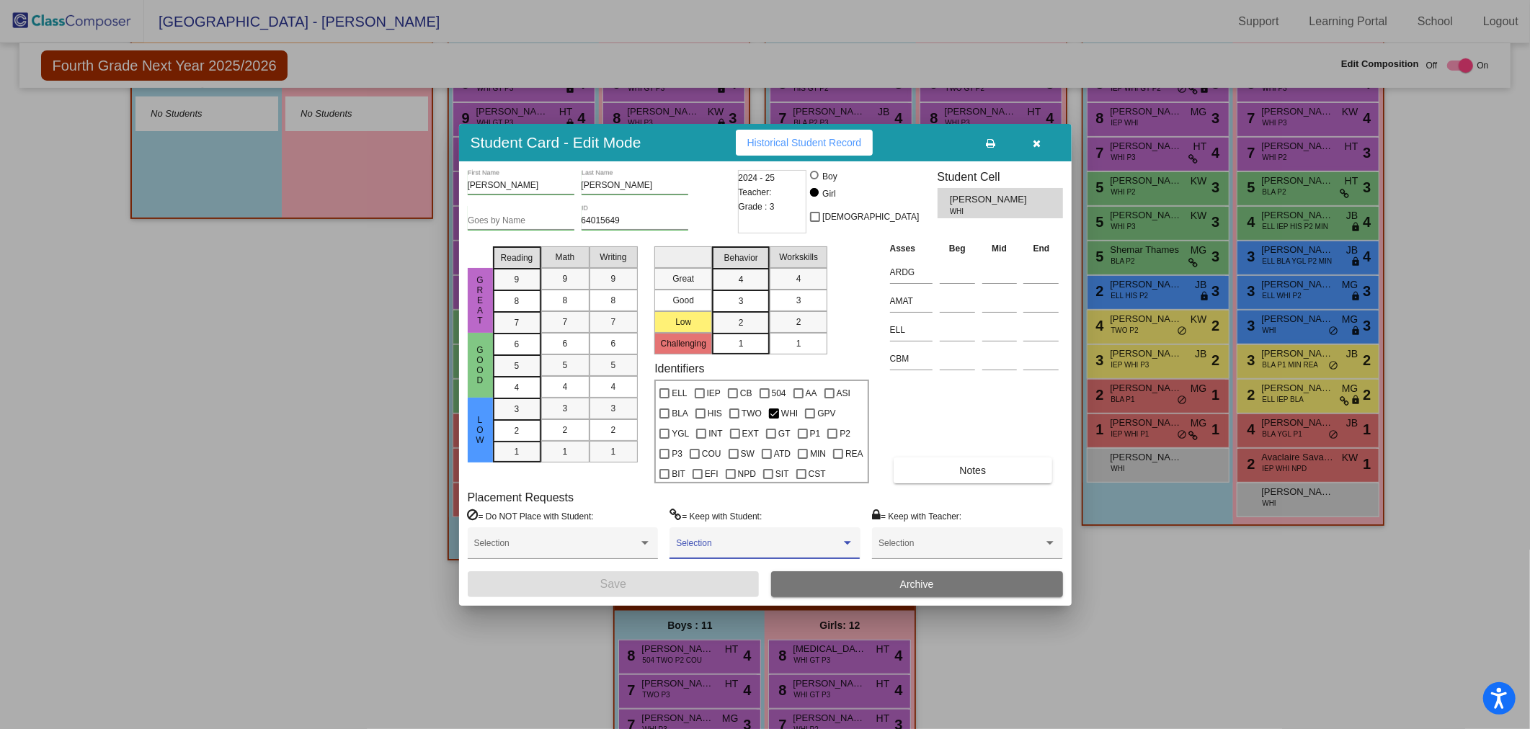
click at [729, 544] on span at bounding box center [758, 548] width 164 height 10
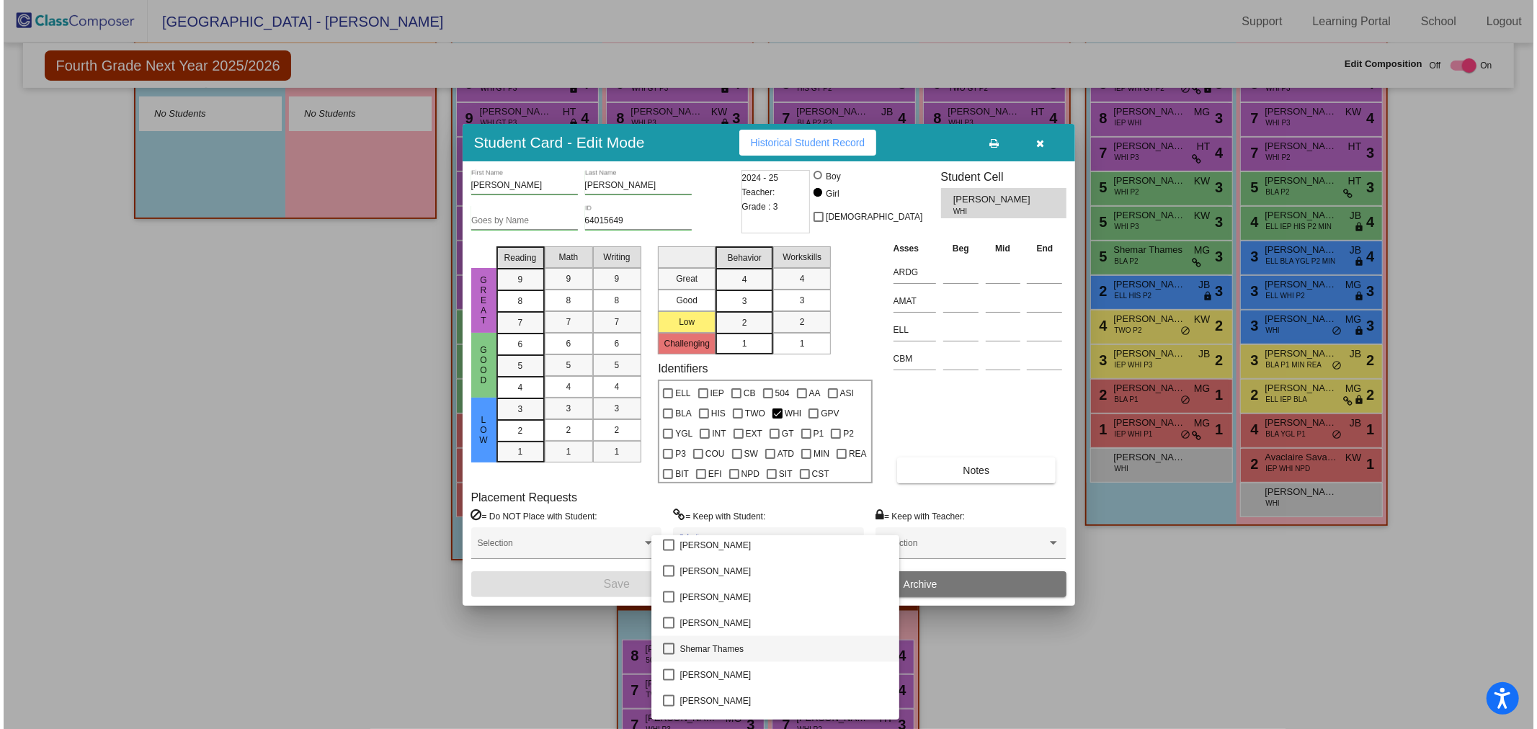
scroll to position [2001, 0]
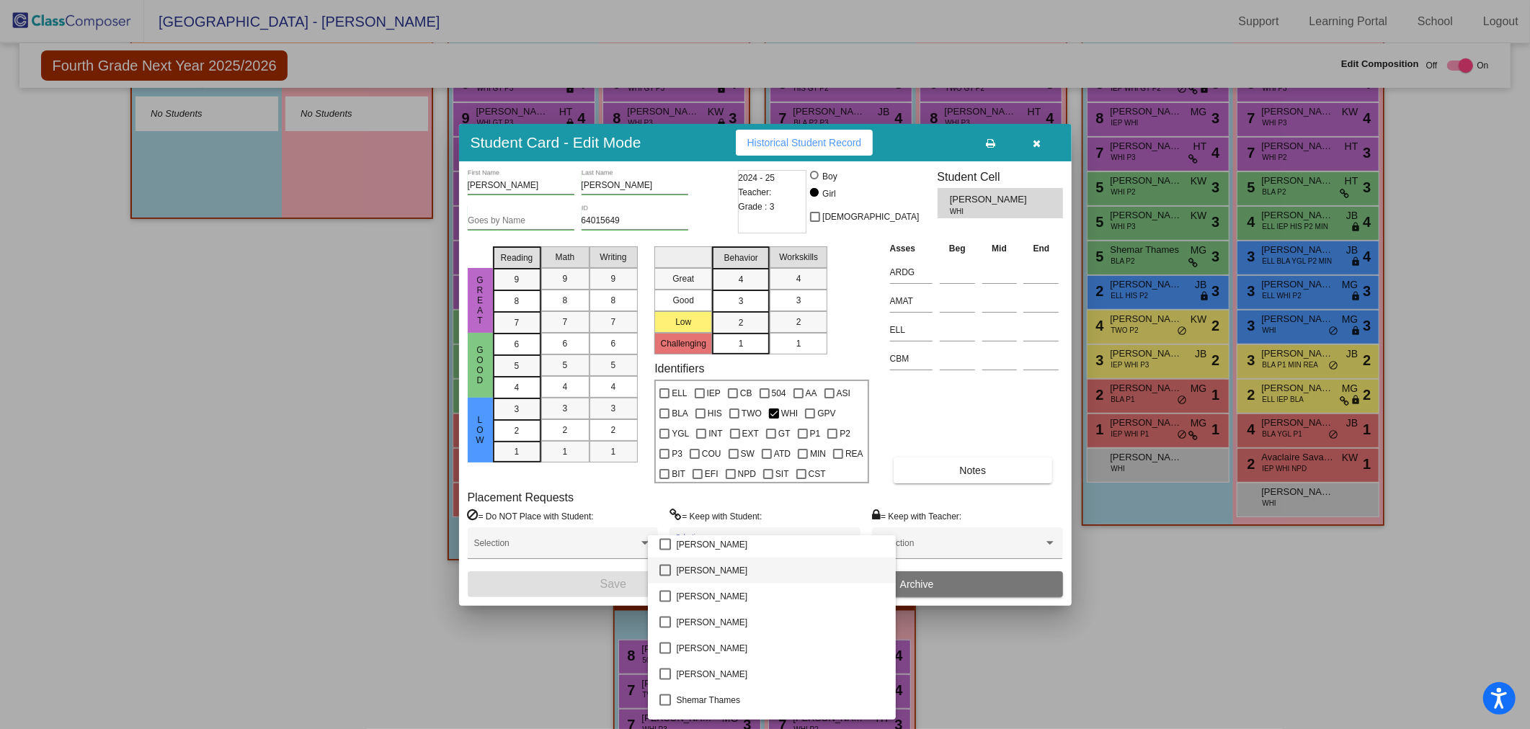
click at [710, 578] on span "[PERSON_NAME]" at bounding box center [781, 571] width 208 height 26
click at [567, 590] on div at bounding box center [765, 364] width 1530 height 729
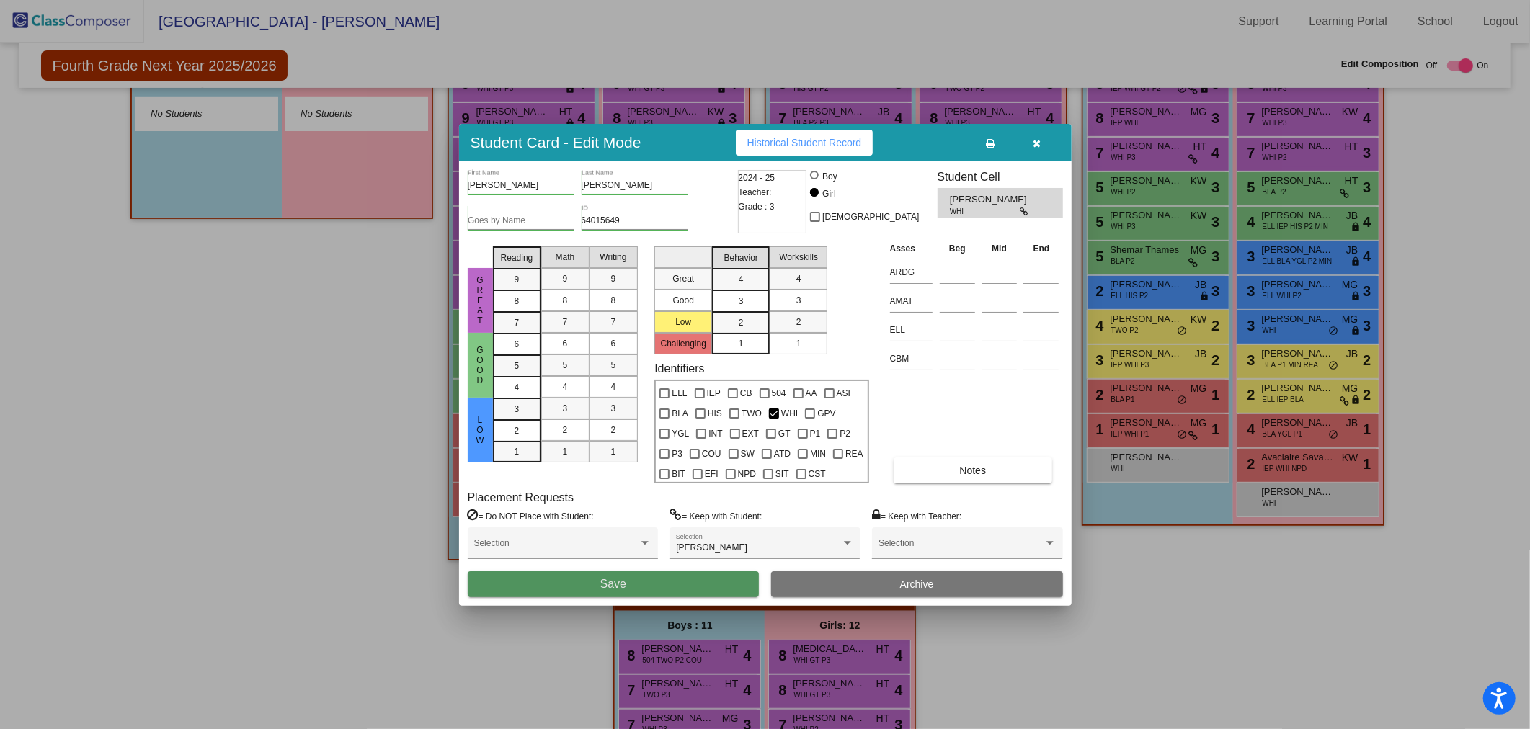
click at [599, 585] on button "Save" at bounding box center [614, 585] width 292 height 26
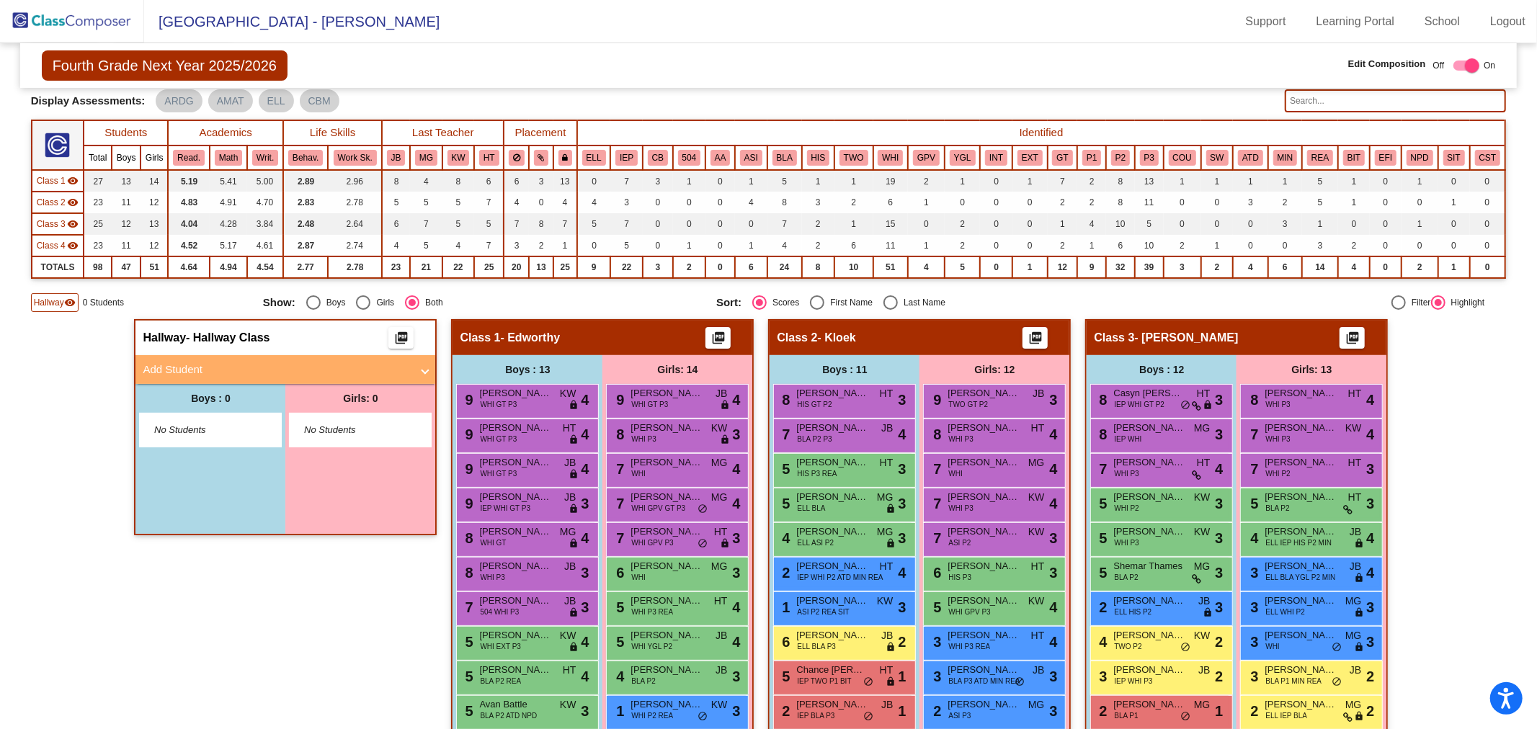
scroll to position [80, 0]
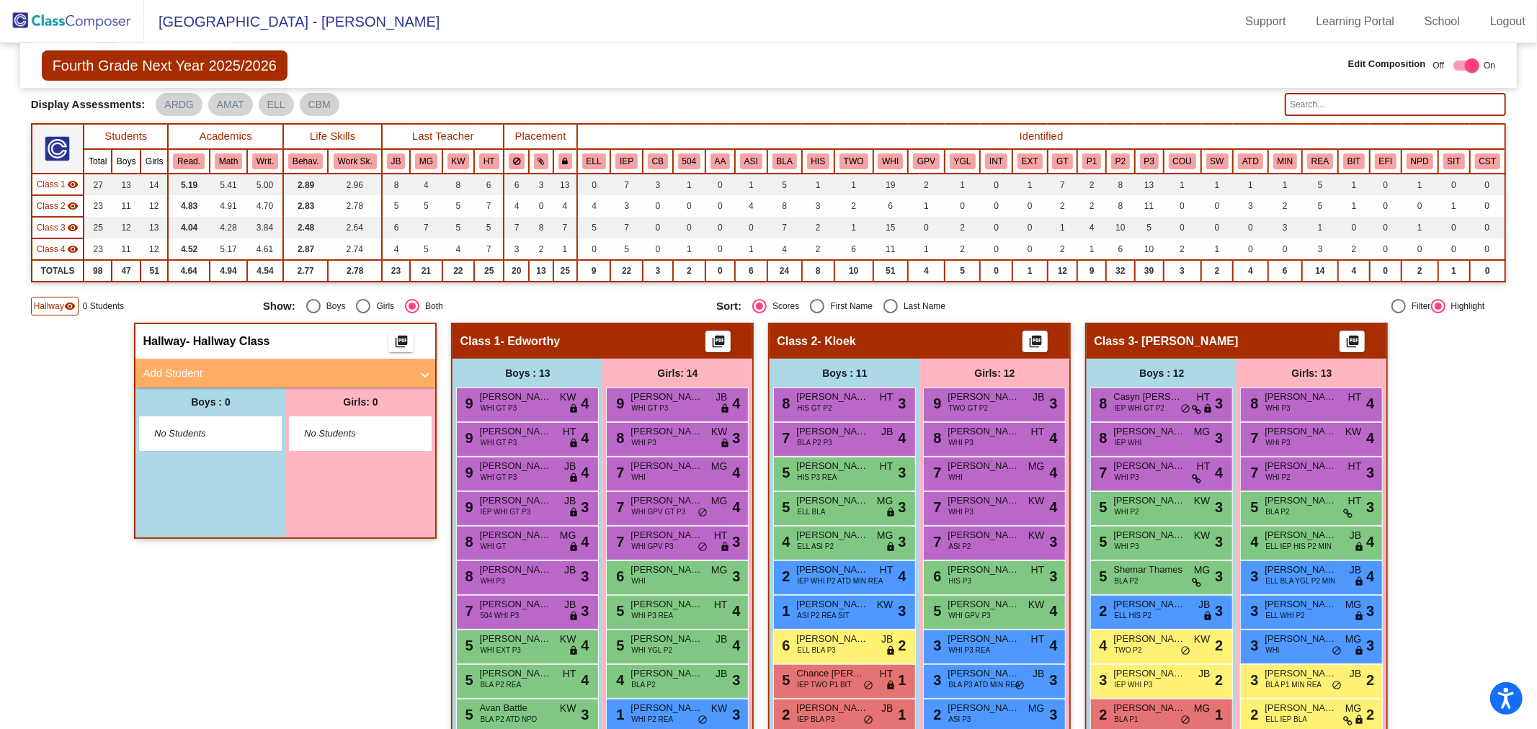
click at [416, 370] on span "Add Student" at bounding box center [283, 373] width 280 height 17
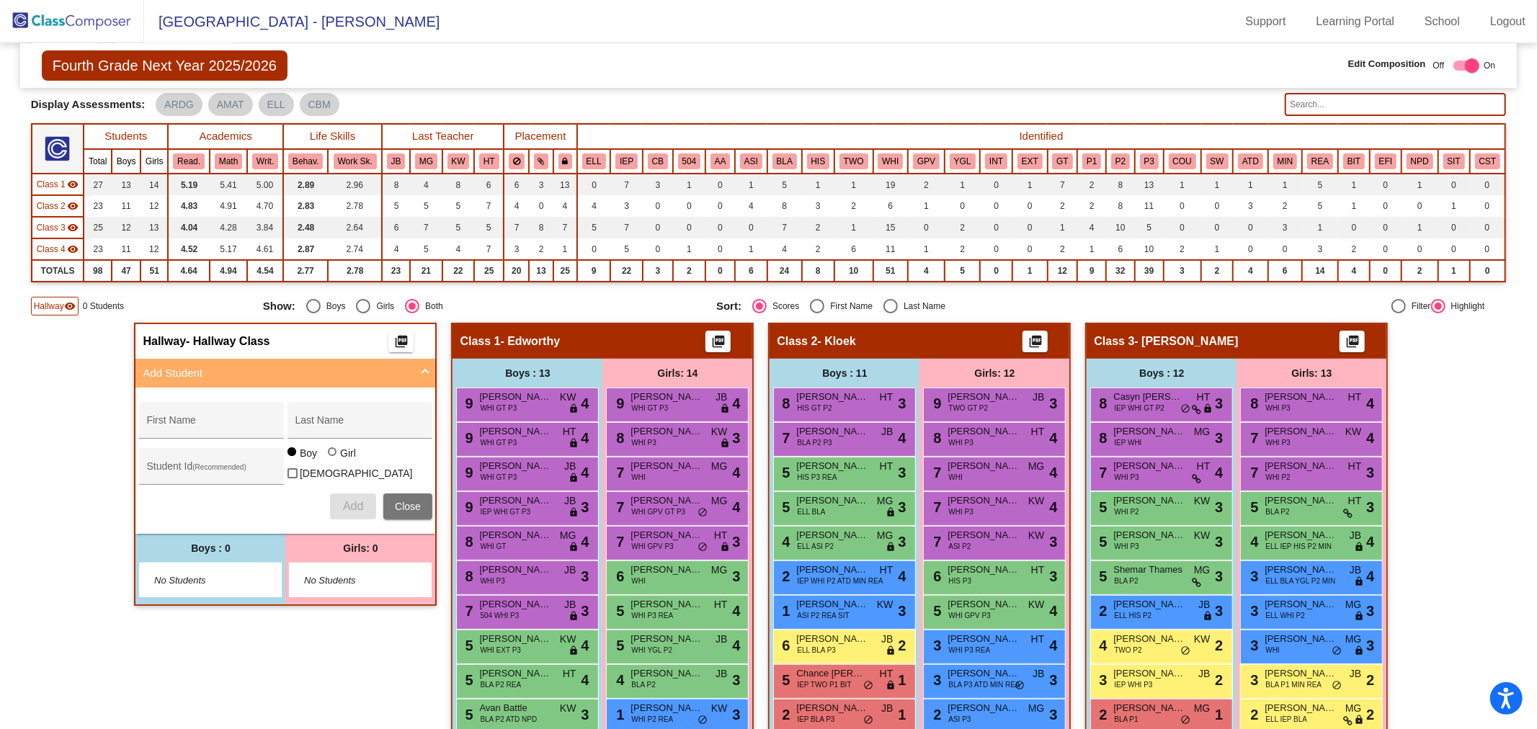
click at [65, 301] on mat-icon "visibility" at bounding box center [70, 307] width 12 height 12
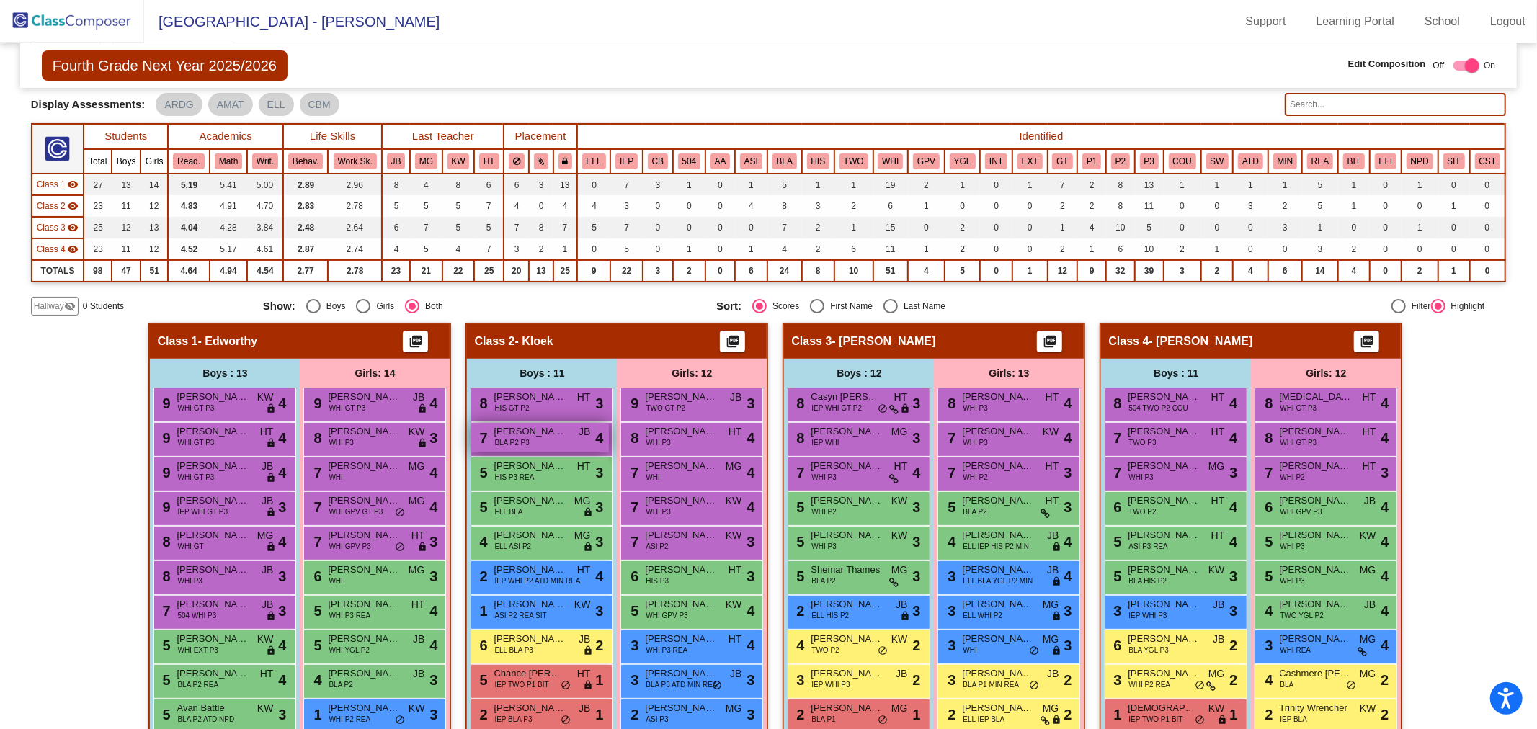
scroll to position [242, 0]
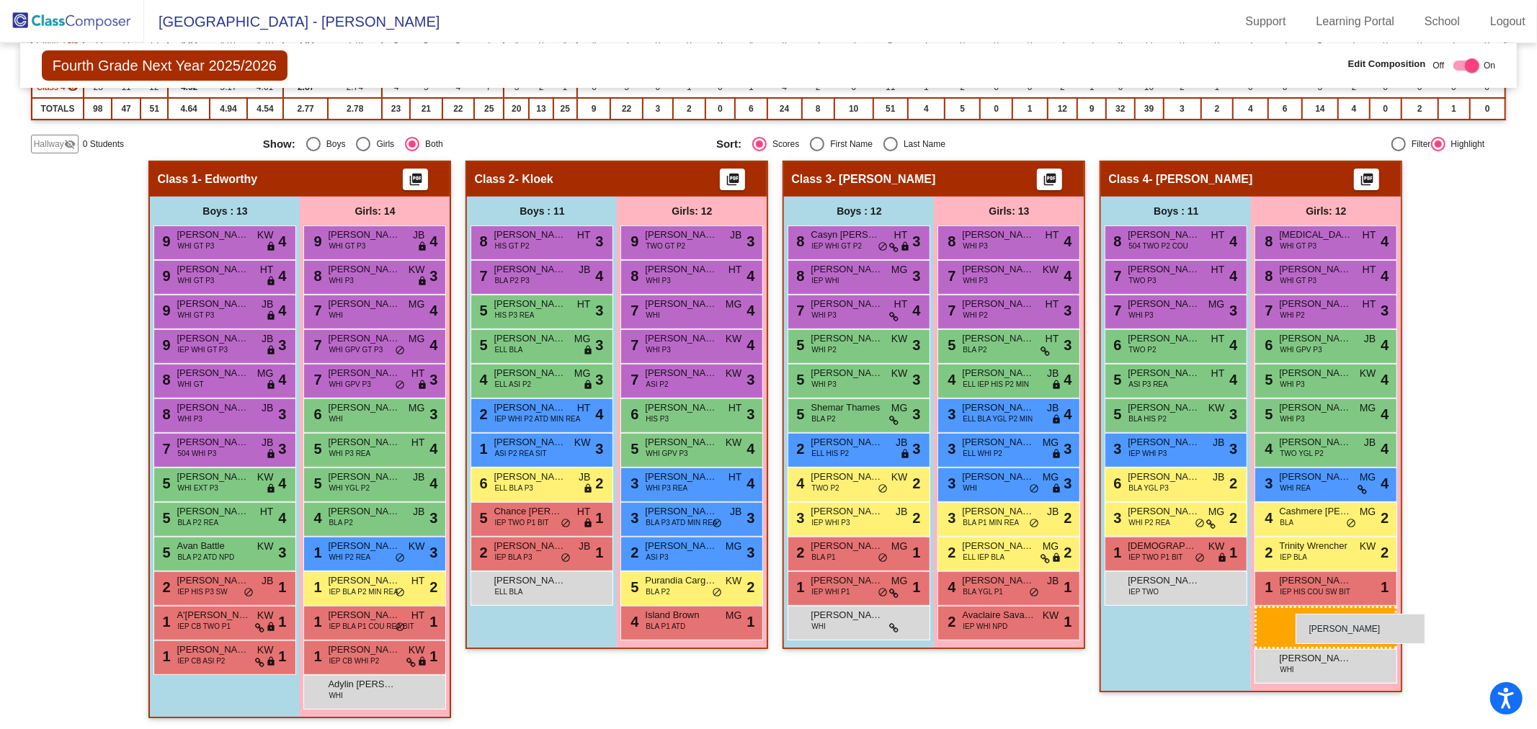
drag, startPoint x: 982, startPoint y: 654, endPoint x: 1296, endPoint y: 614, distance: 316.1
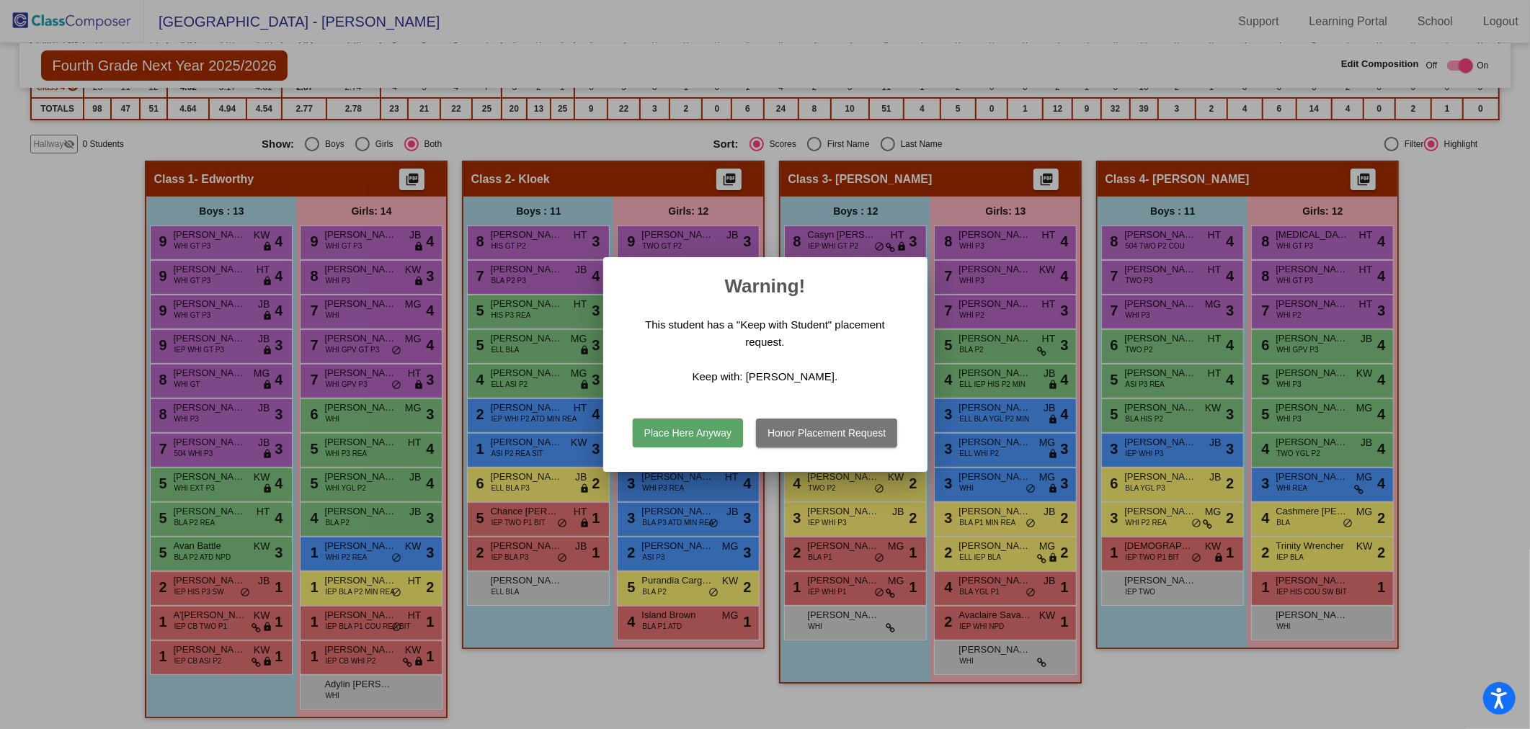
click at [823, 437] on button "Honor Placement Request" at bounding box center [826, 433] width 141 height 29
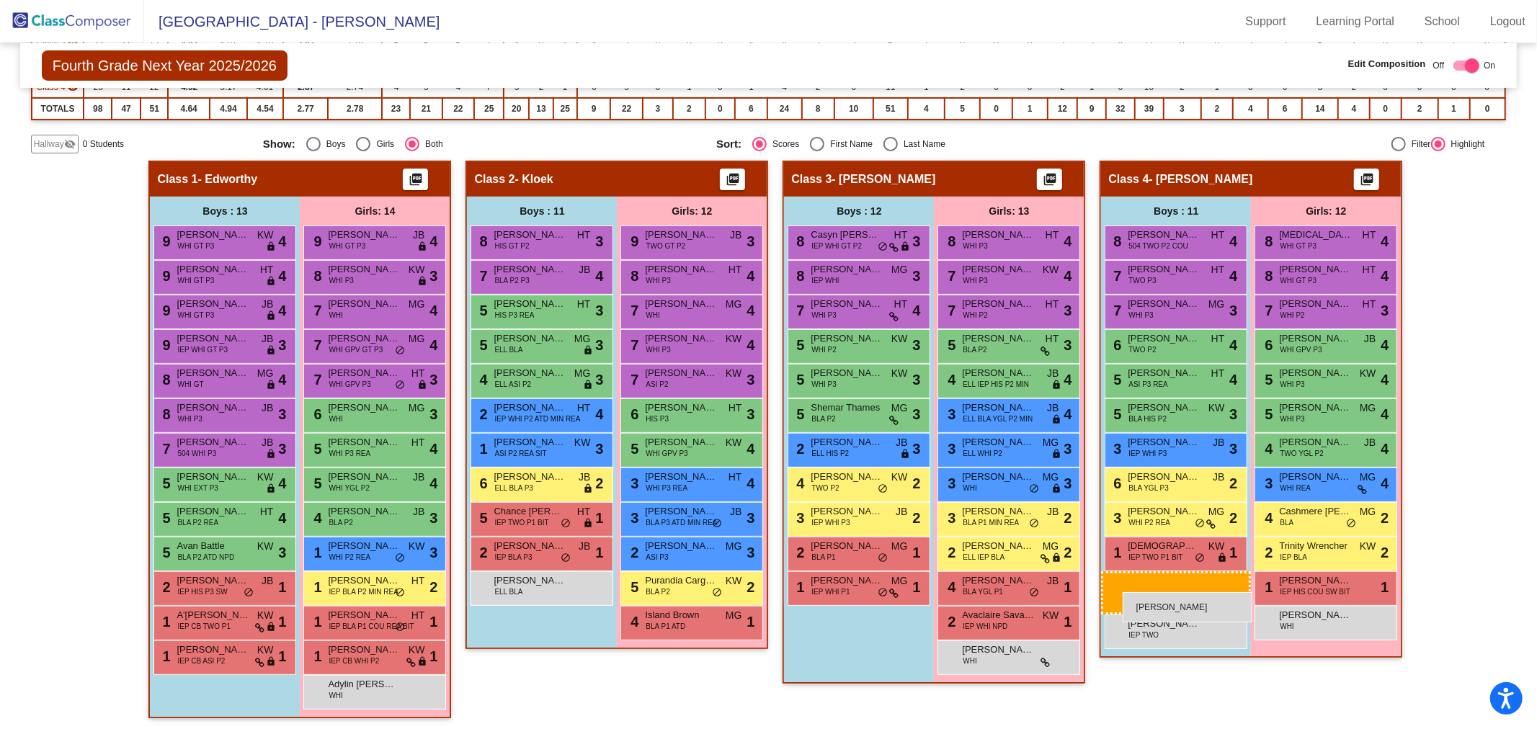
drag, startPoint x: 892, startPoint y: 630, endPoint x: 1123, endPoint y: 589, distance: 235.0
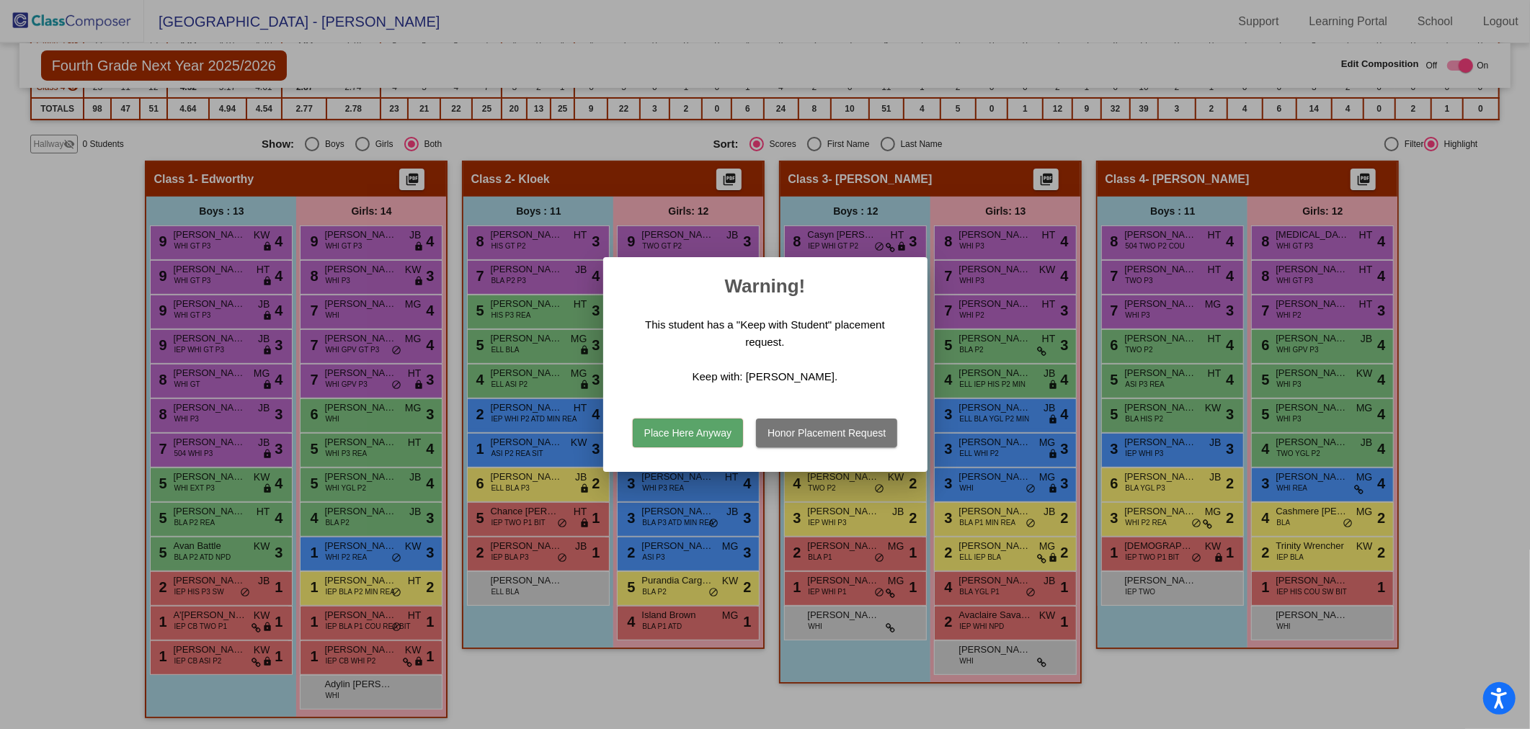
click at [680, 429] on button "Place Here Anyway" at bounding box center [688, 433] width 110 height 29
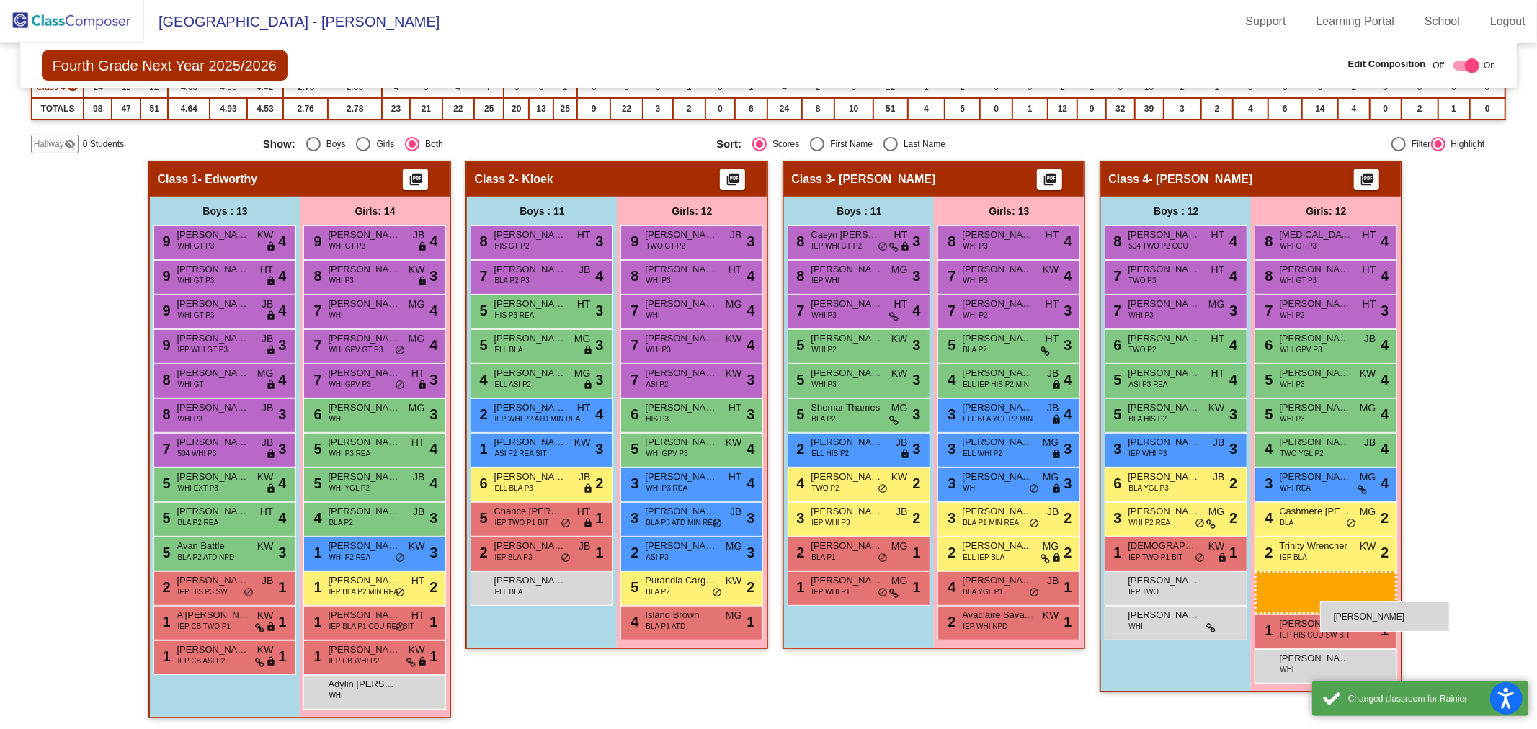
drag, startPoint x: 989, startPoint y: 654, endPoint x: 1320, endPoint y: 602, distance: 335.7
